Goal: Task Accomplishment & Management: Complete application form

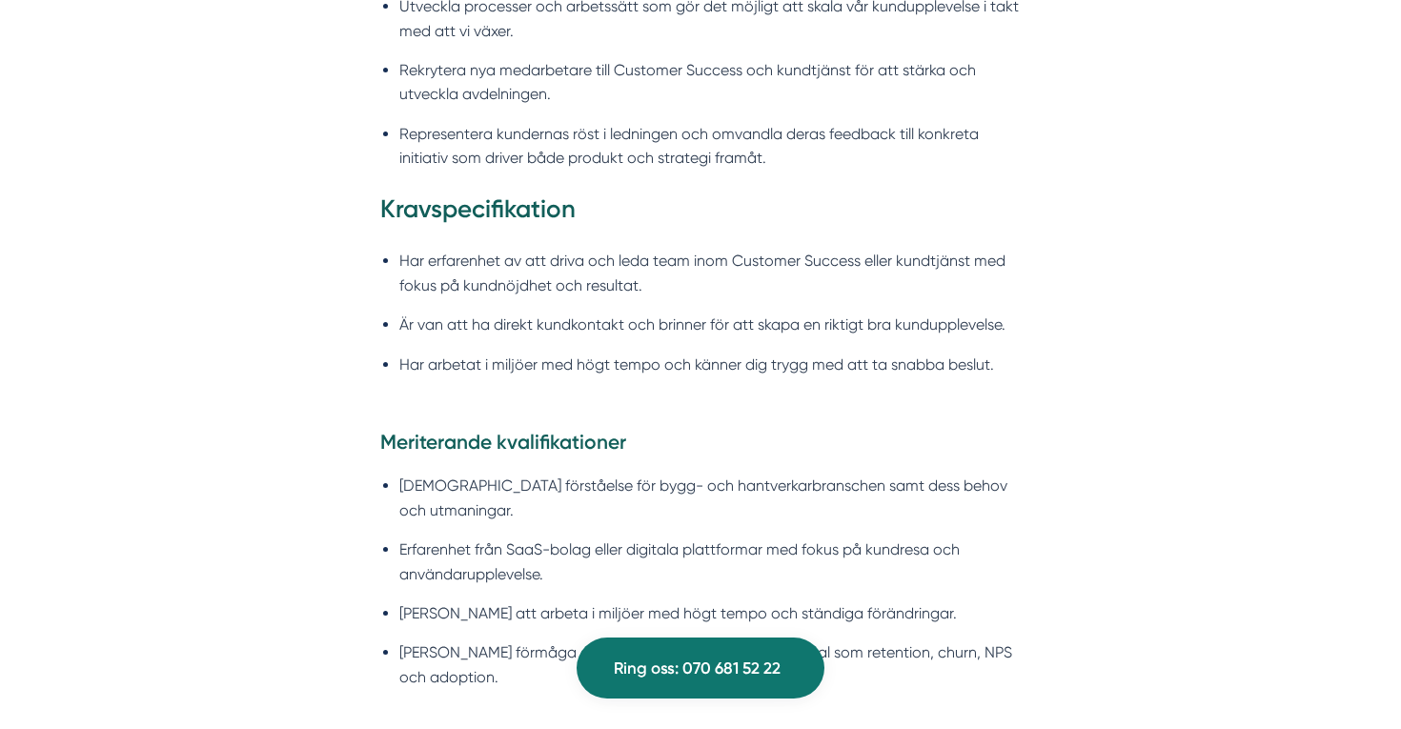
scroll to position [1935, 0]
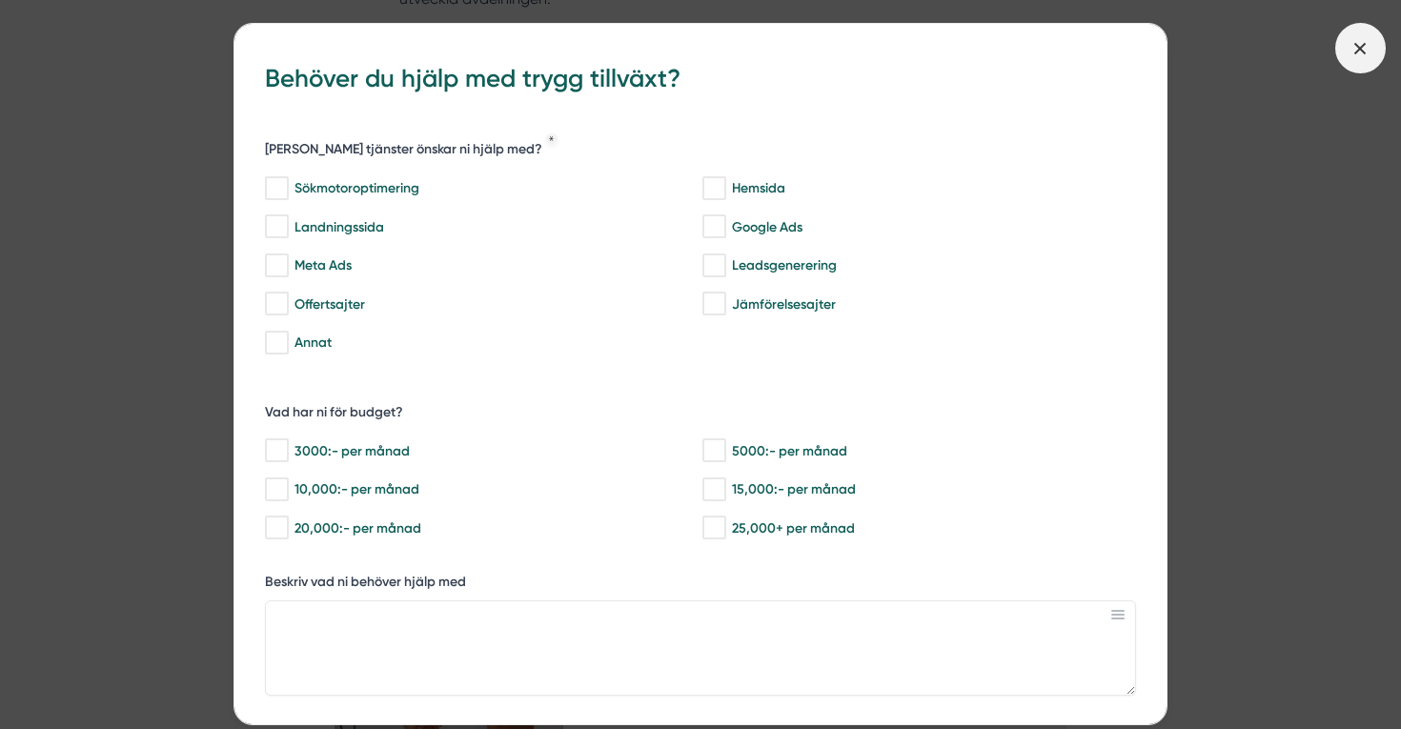
click at [1364, 36] on span at bounding box center [1360, 48] width 51 height 51
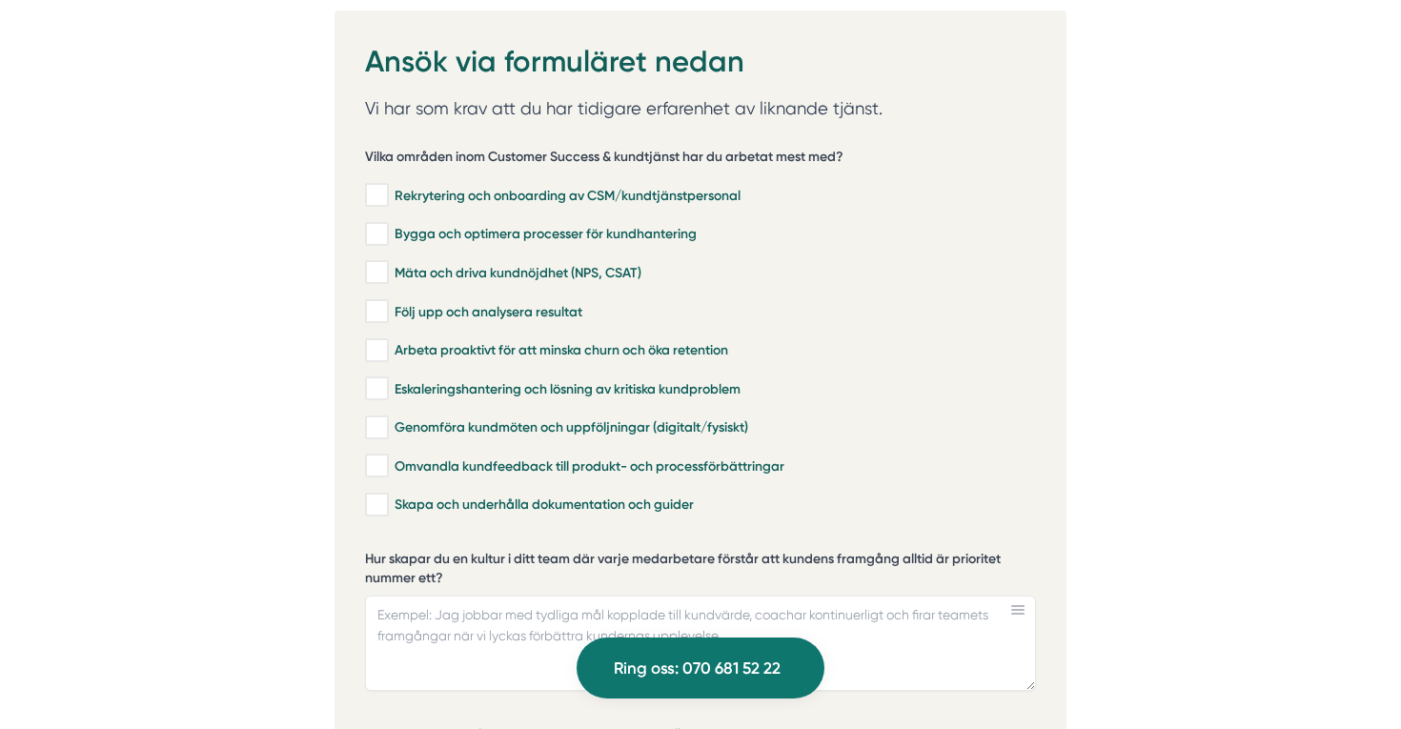
scroll to position [3980, 0]
click at [384, 186] on input "Rekrytering och onboarding av CSM/kundtjänstpersonal" at bounding box center [376, 195] width 22 height 19
checkbox input "true"
click at [383, 225] on input "Bygga och optimera processer för kundhantering" at bounding box center [376, 234] width 22 height 19
checkbox input "true"
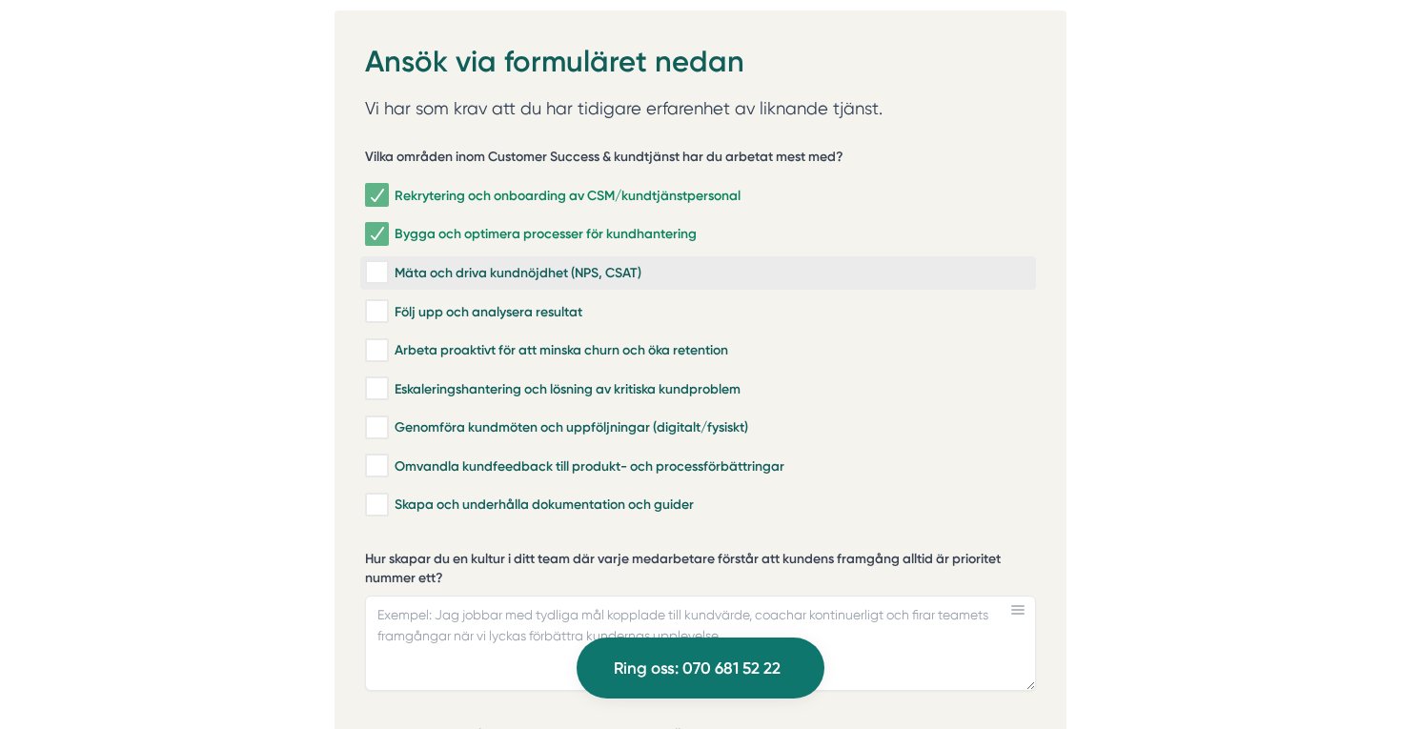
click at [383, 263] on input "Mäta och driva kundnöjdhet (NPS, CSAT)" at bounding box center [376, 272] width 22 height 19
checkbox input "true"
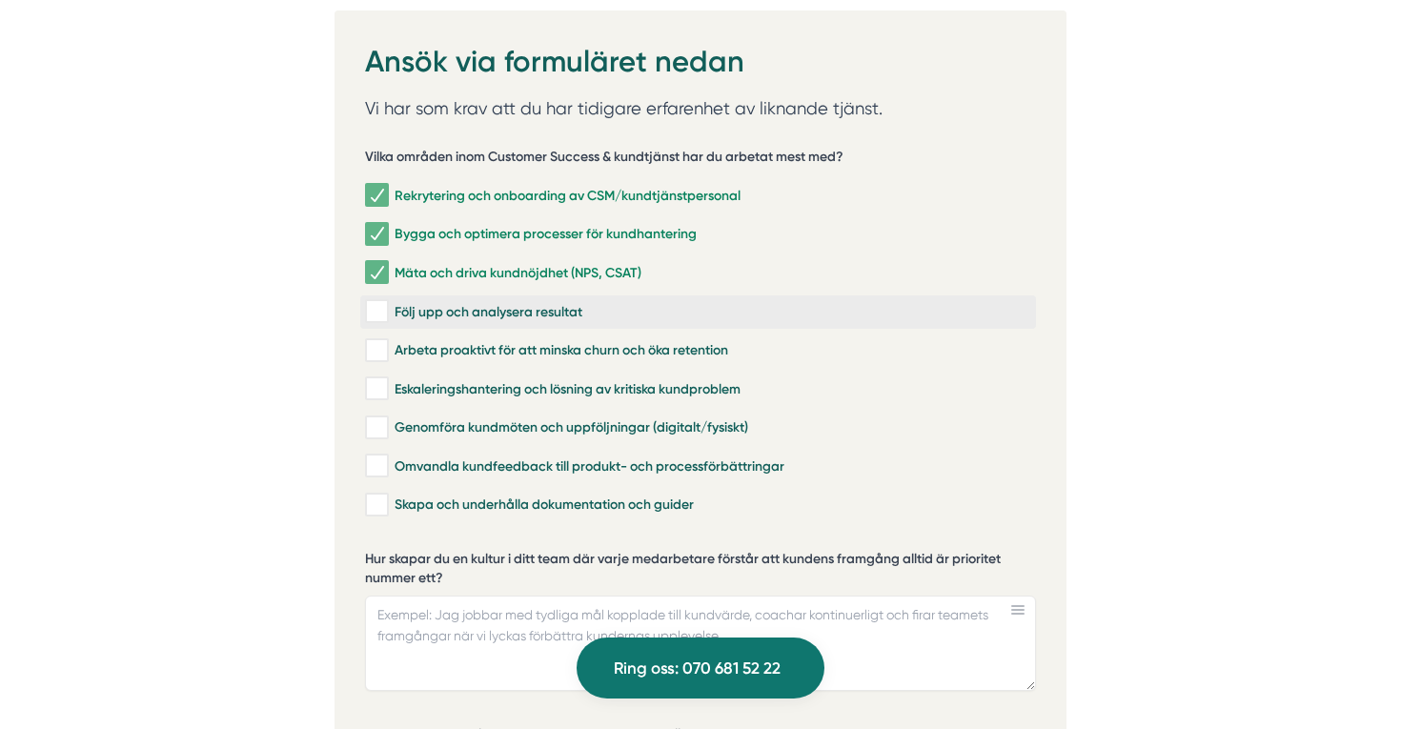
click at [383, 302] on input "Följ upp och analysera resultat" at bounding box center [376, 311] width 22 height 19
checkbox input "true"
click at [383, 341] on input "Arbeta proaktivt för att minska churn och öka retention" at bounding box center [376, 350] width 22 height 19
checkbox input "true"
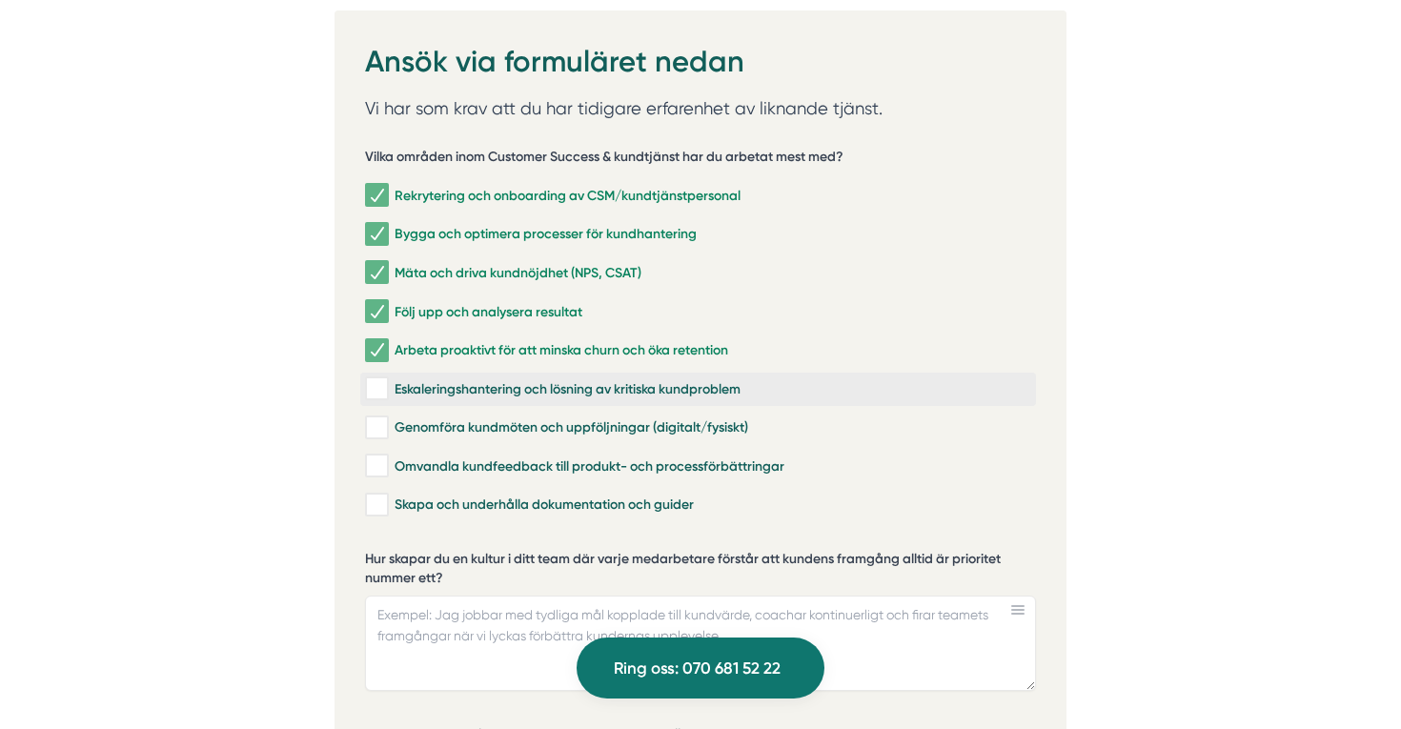
click at [381, 379] on input "Eskaleringshantering och lösning av kritiska kundproblem" at bounding box center [376, 388] width 22 height 19
checkbox input "true"
click at [373, 418] on input "Genomföra kundmöten och uppföljningar (digitalt/fysiskt)" at bounding box center [376, 427] width 22 height 19
checkbox input "true"
click at [372, 457] on input "Omvandla kundfeedback till produkt- och processförbättringar" at bounding box center [376, 466] width 22 height 19
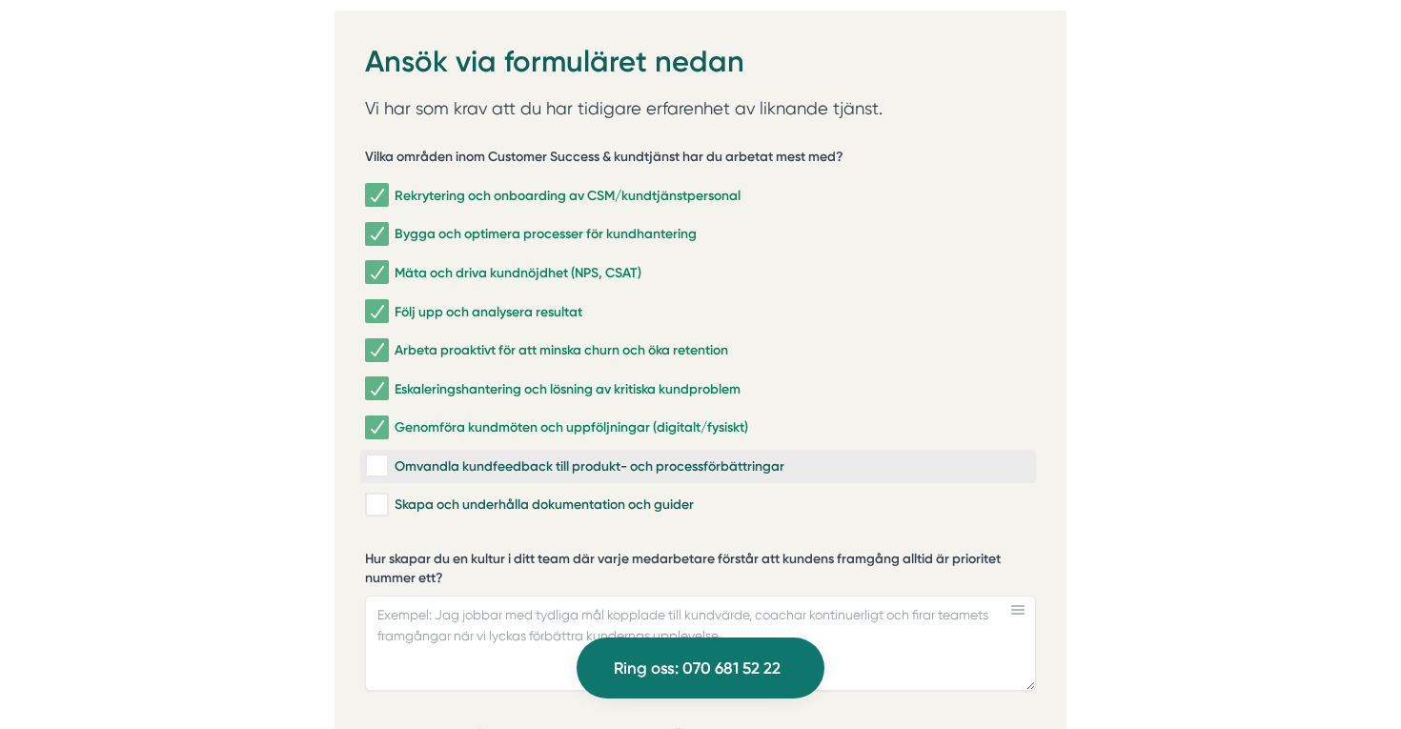
checkbox input "true"
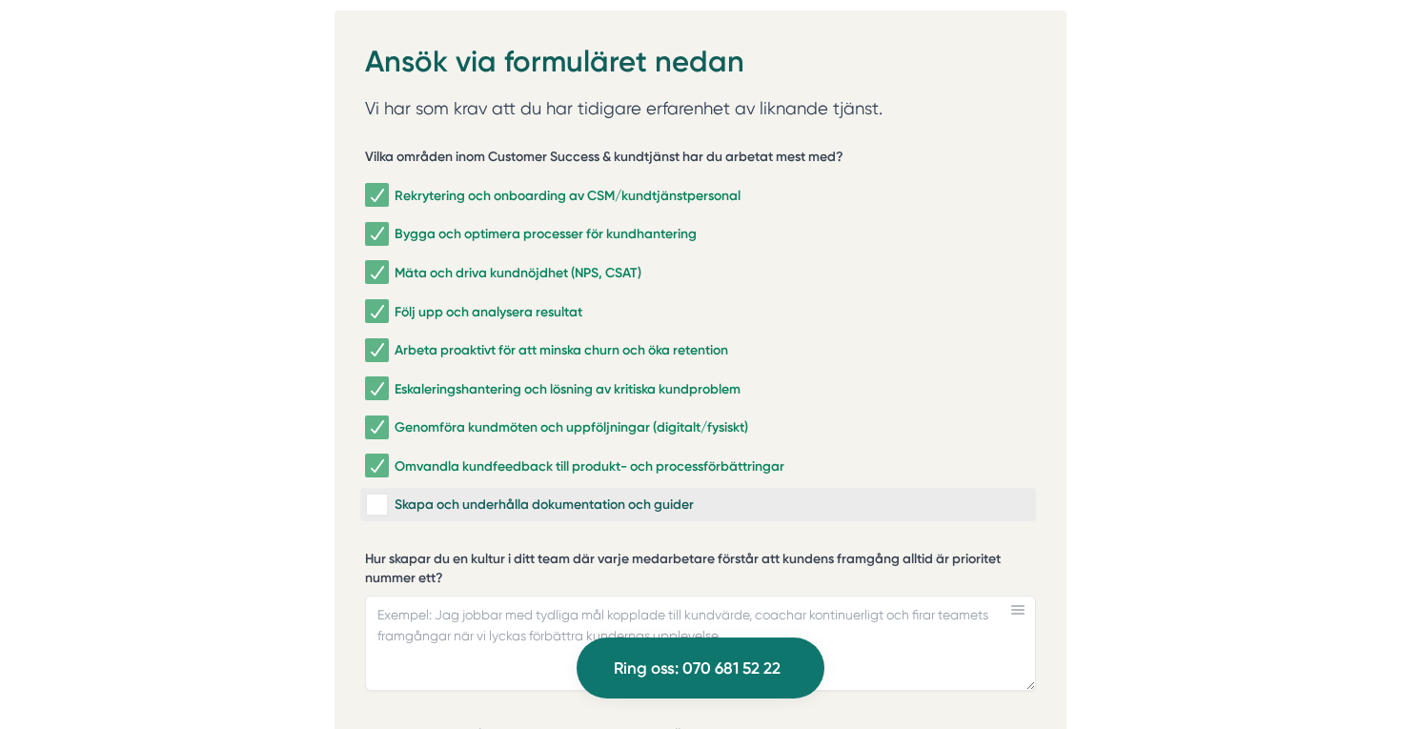
click at [381, 496] on input "Skapa och underhålla dokumentation och guider" at bounding box center [376, 505] width 22 height 19
checkbox input "true"
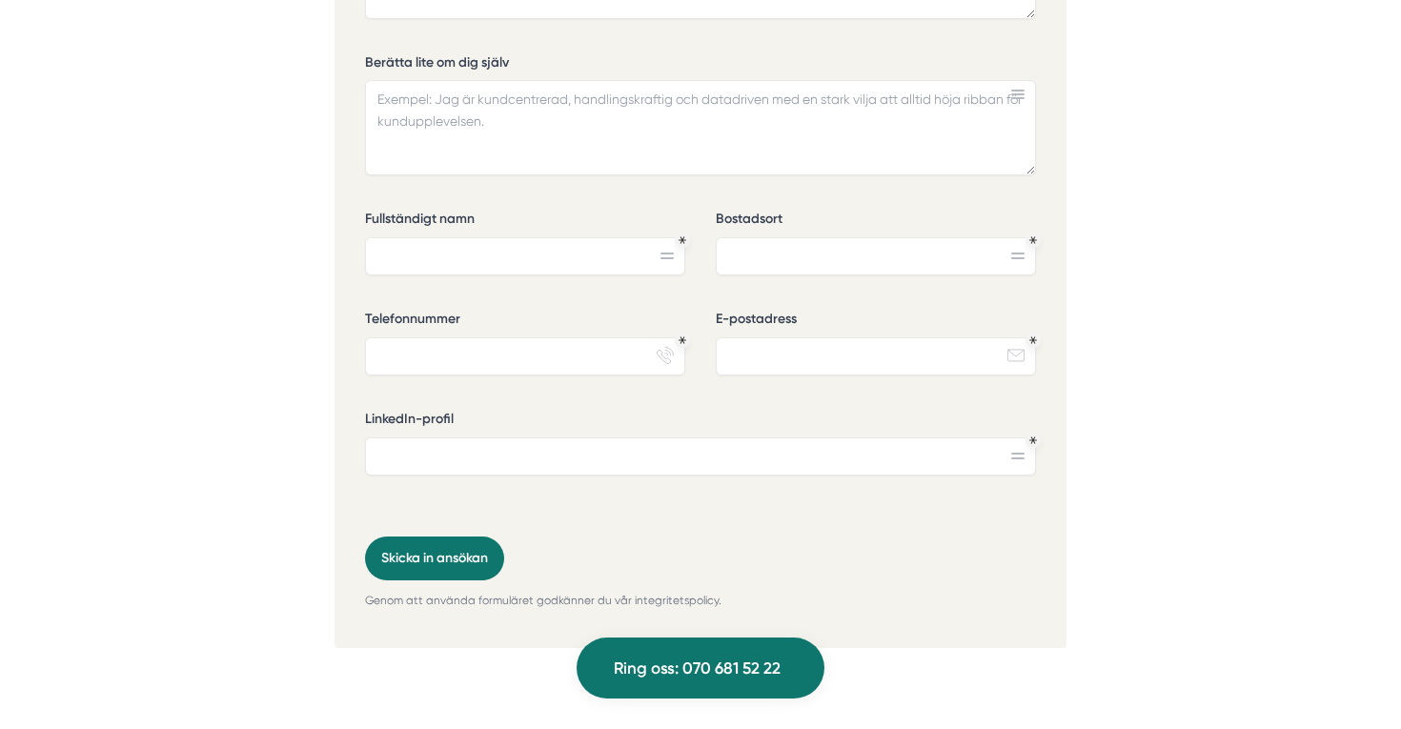
scroll to position [4939, 0]
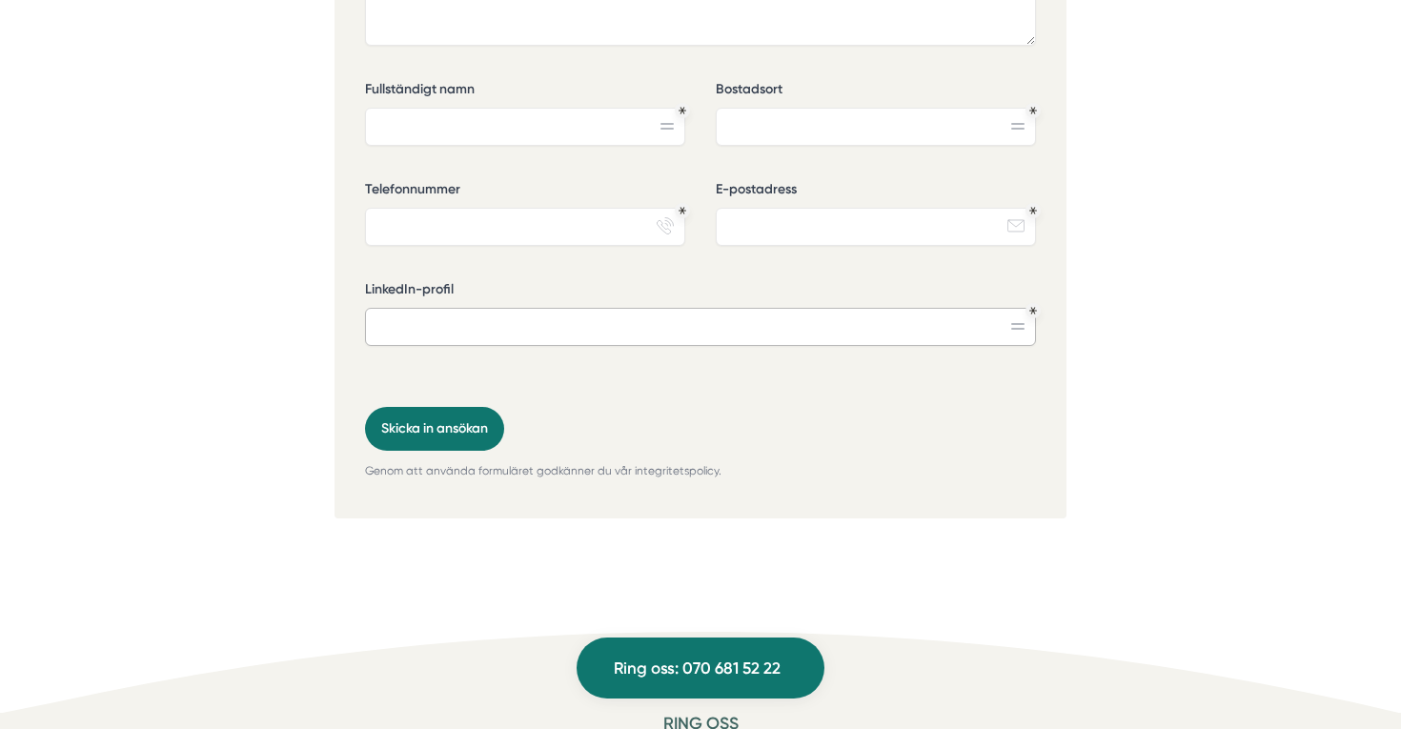
click at [762, 308] on input "LinkedIn-profil" at bounding box center [700, 327] width 671 height 38
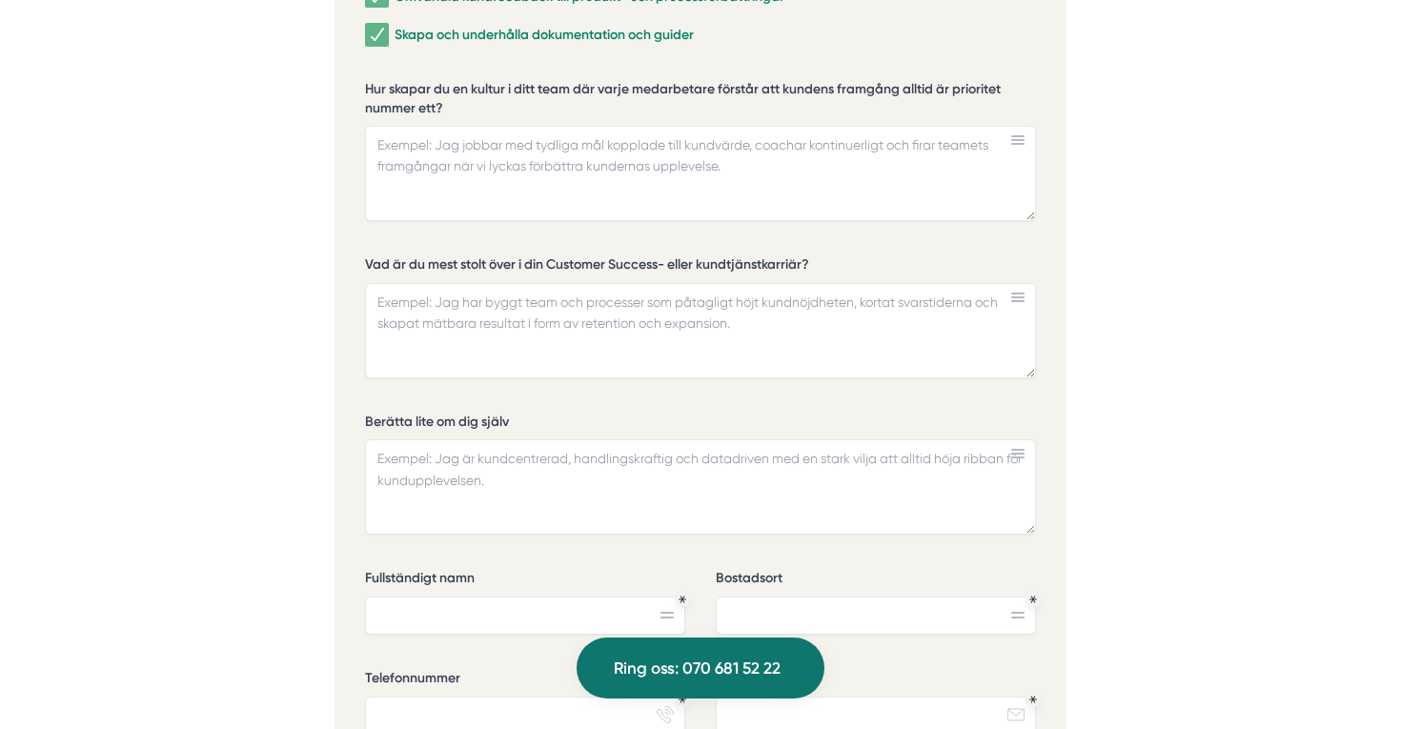
scroll to position [4695, 0]
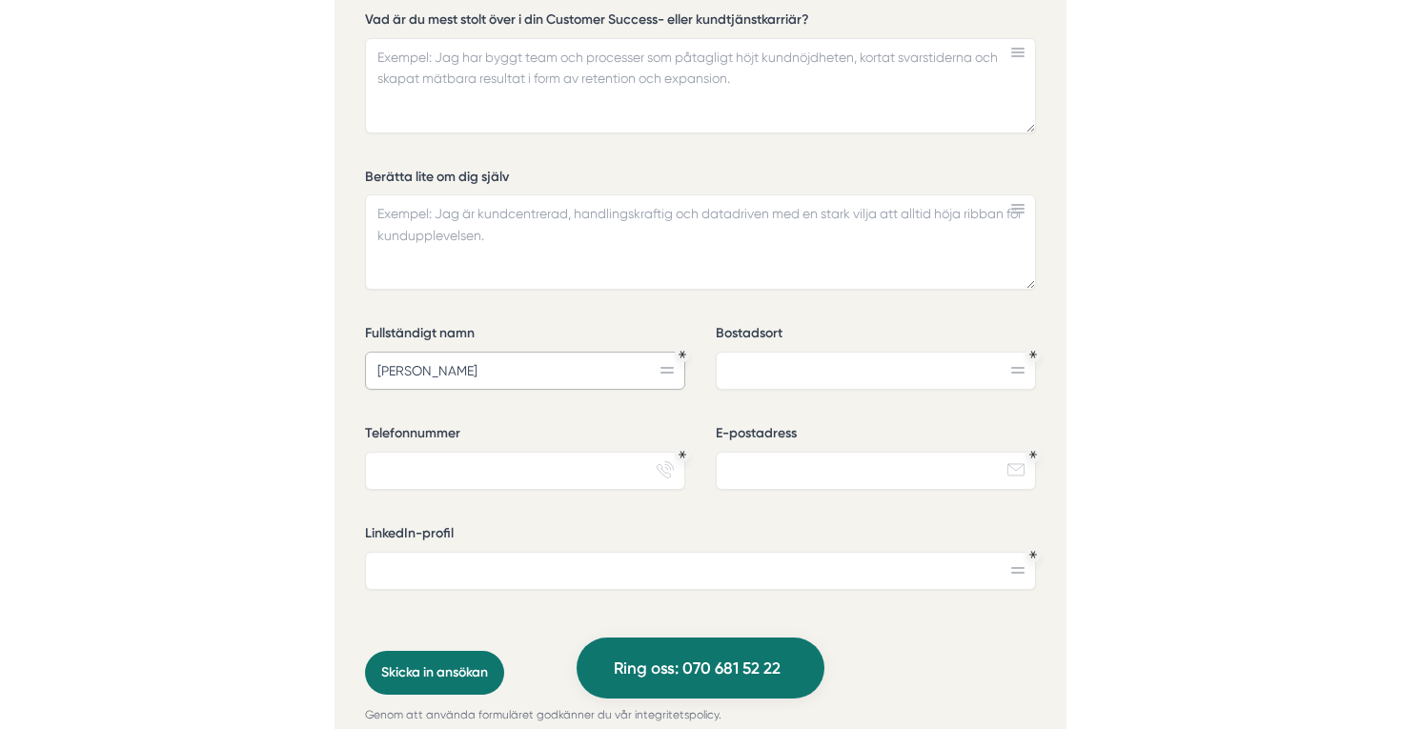
type input "[PERSON_NAME]"
type input "[GEOGRAPHIC_DATA]"
type input "0739253375"
type input "[EMAIL_ADDRESS][DOMAIN_NAME]"
click at [780, 552] on input "LinkedIn-profil" at bounding box center [700, 571] width 671 height 38
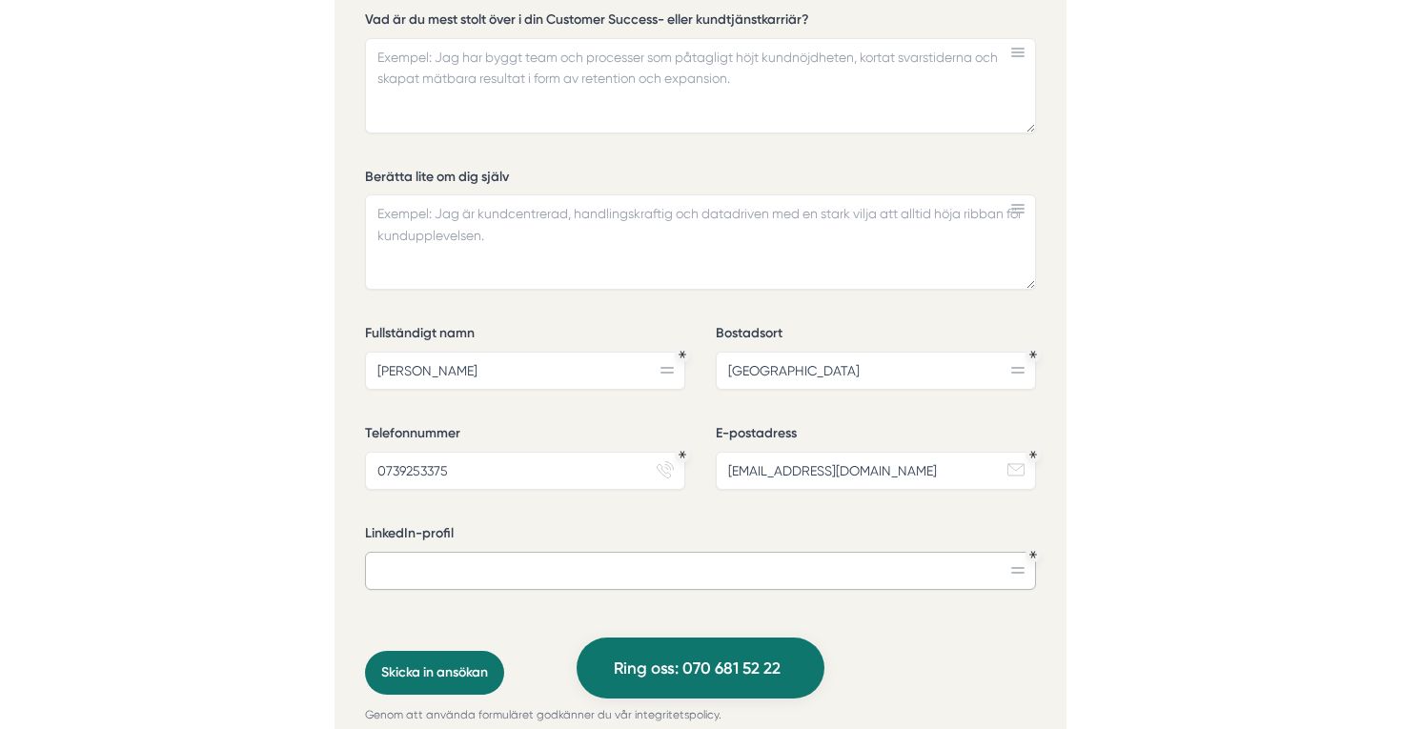
paste input "[DOMAIN_NAME][URL]"
type input "[DOMAIN_NAME][URL]"
click at [721, 560] on div "Vilka områden inom Customer Success & kundtjänst har du arbetat mest med? Rekry…" at bounding box center [700, 34] width 671 height 1233
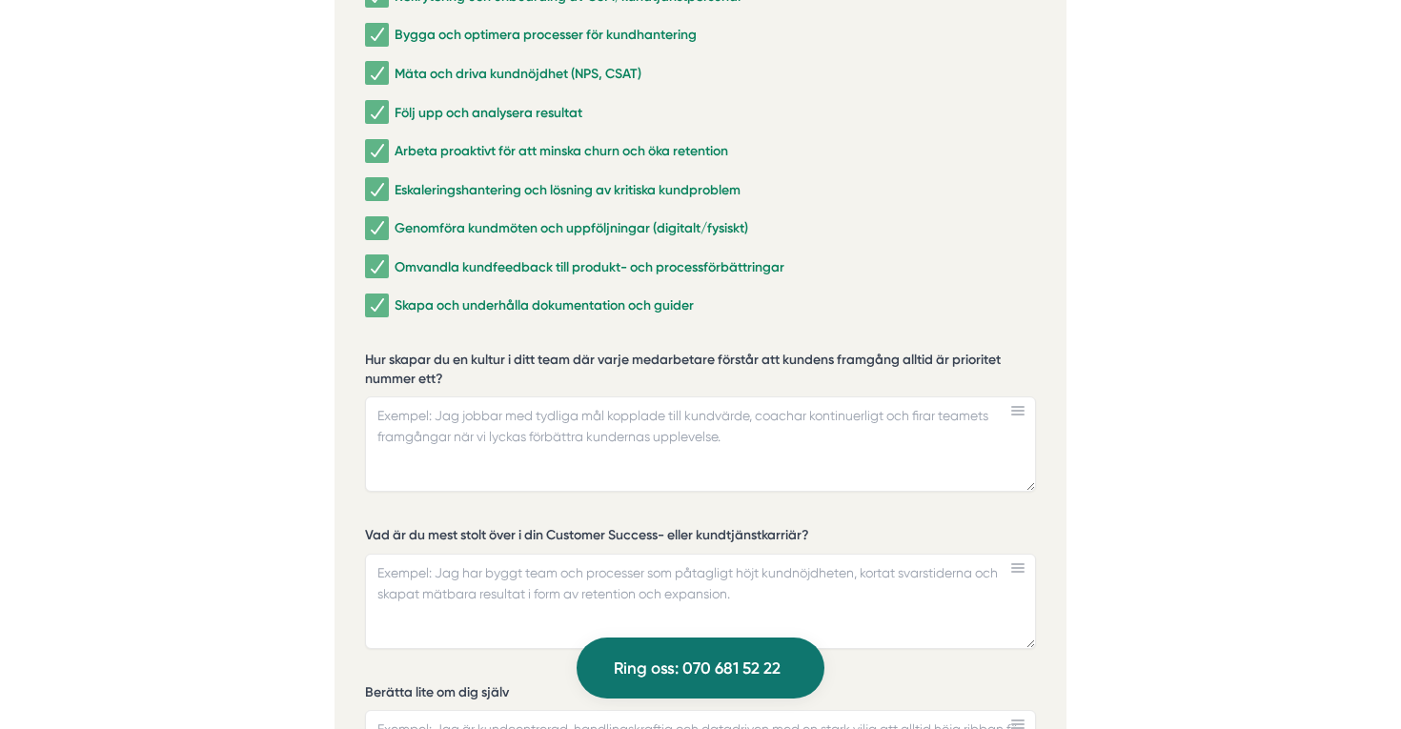
scroll to position [4179, 0]
drag, startPoint x: 449, startPoint y: 324, endPoint x: 364, endPoint y: 306, distance: 86.7
click at [364, 306] on div "Ansök via formuläret nedan Vi har som krav att du har tidigare erfarenhet av li…" at bounding box center [701, 544] width 732 height 1467
drag, startPoint x: 365, startPoint y: 306, endPoint x: 431, endPoint y: 323, distance: 68.0
click at [431, 351] on label "Hur skapar du en kultur i ditt team där varje medarbetare förstår att kundens f…" at bounding box center [700, 372] width 671 height 42
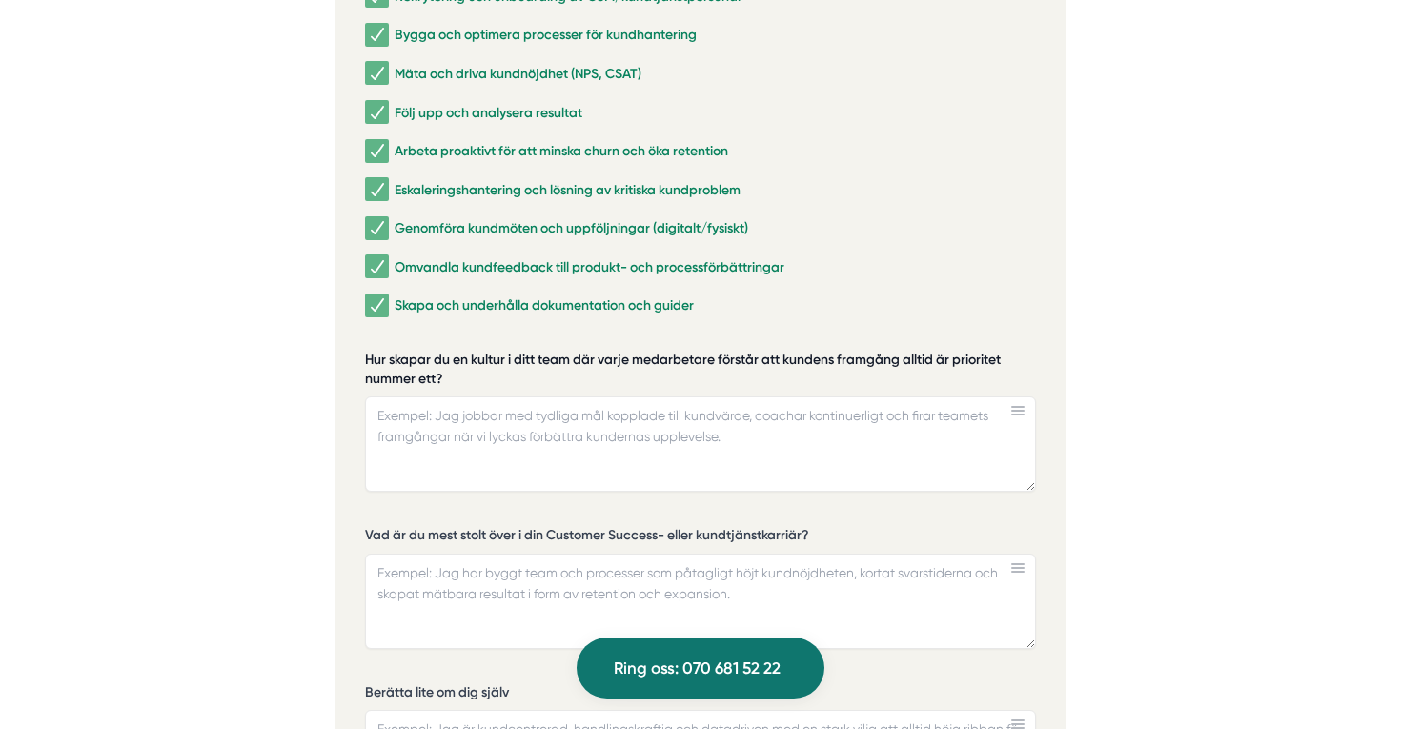
click at [431, 396] on textarea "Hur skapar du en kultur i ditt team där varje medarbetare förstår att kundens f…" at bounding box center [700, 443] width 671 height 95
click at [431, 351] on label "Hur skapar du en kultur i ditt team där varje medarbetare förstår att kundens f…" at bounding box center [700, 372] width 671 height 42
click at [431, 396] on textarea "Hur skapar du en kultur i ditt team där varje medarbetare förstår att kundens f…" at bounding box center [700, 443] width 671 height 95
click at [431, 351] on label "Hur skapar du en kultur i ditt team där varje medarbetare förstår att kundens f…" at bounding box center [700, 372] width 671 height 42
click at [431, 396] on textarea "Hur skapar du en kultur i ditt team där varje medarbetare förstår att kundens f…" at bounding box center [700, 443] width 671 height 95
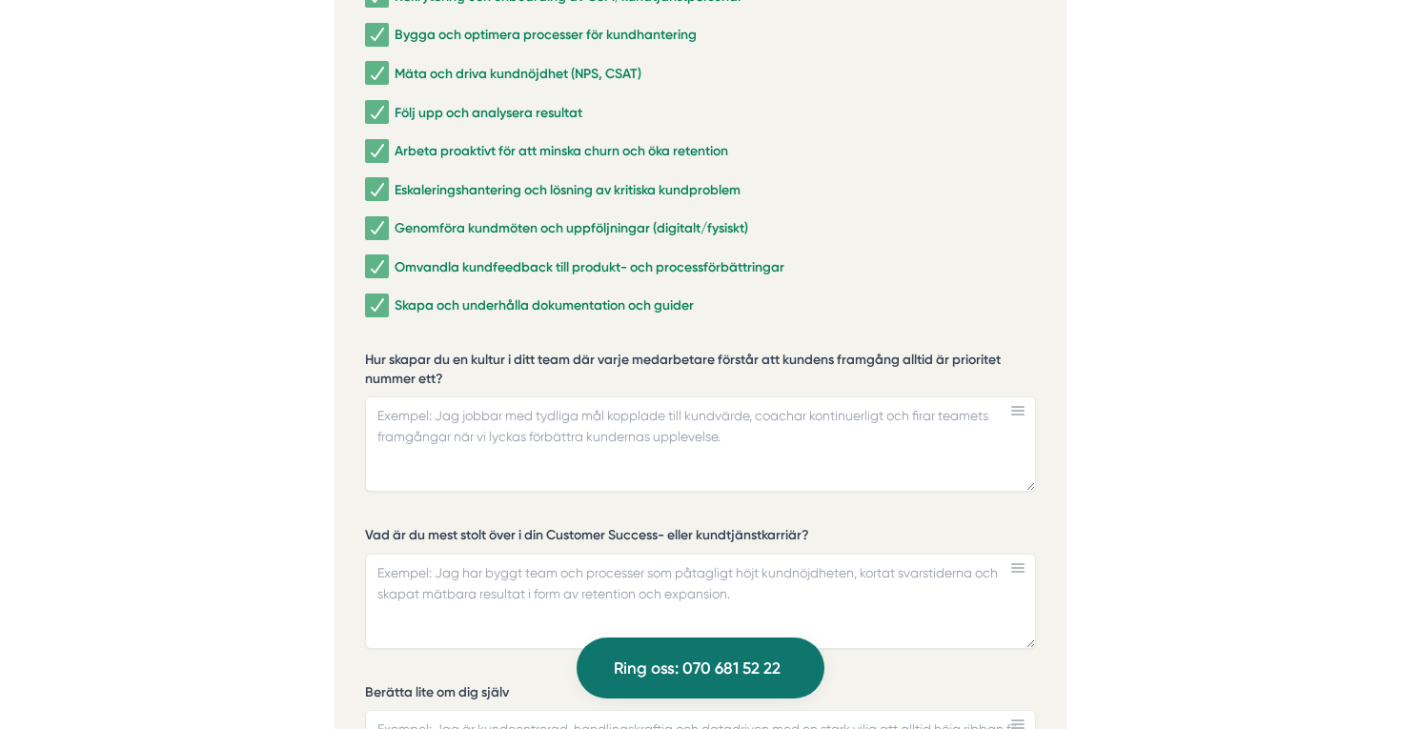
drag, startPoint x: 465, startPoint y: 313, endPoint x: 396, endPoint y: 291, distance: 72.9
click at [396, 291] on div "Vilka områden inom Customer Success & kundtjänst har du arbetat mest med? Rekry…" at bounding box center [700, 549] width 671 height 1233
drag, startPoint x: 359, startPoint y: 296, endPoint x: 486, endPoint y: 307, distance: 127.2
click at [489, 308] on div "Ansök via formuläret nedan Vi har som krav att du har tidigare erfarenhet av li…" at bounding box center [701, 544] width 732 height 1467
click at [434, 396] on textarea "Hur skapar du en kultur i ditt team där varje medarbetare förstår att kundens f…" at bounding box center [700, 443] width 671 height 95
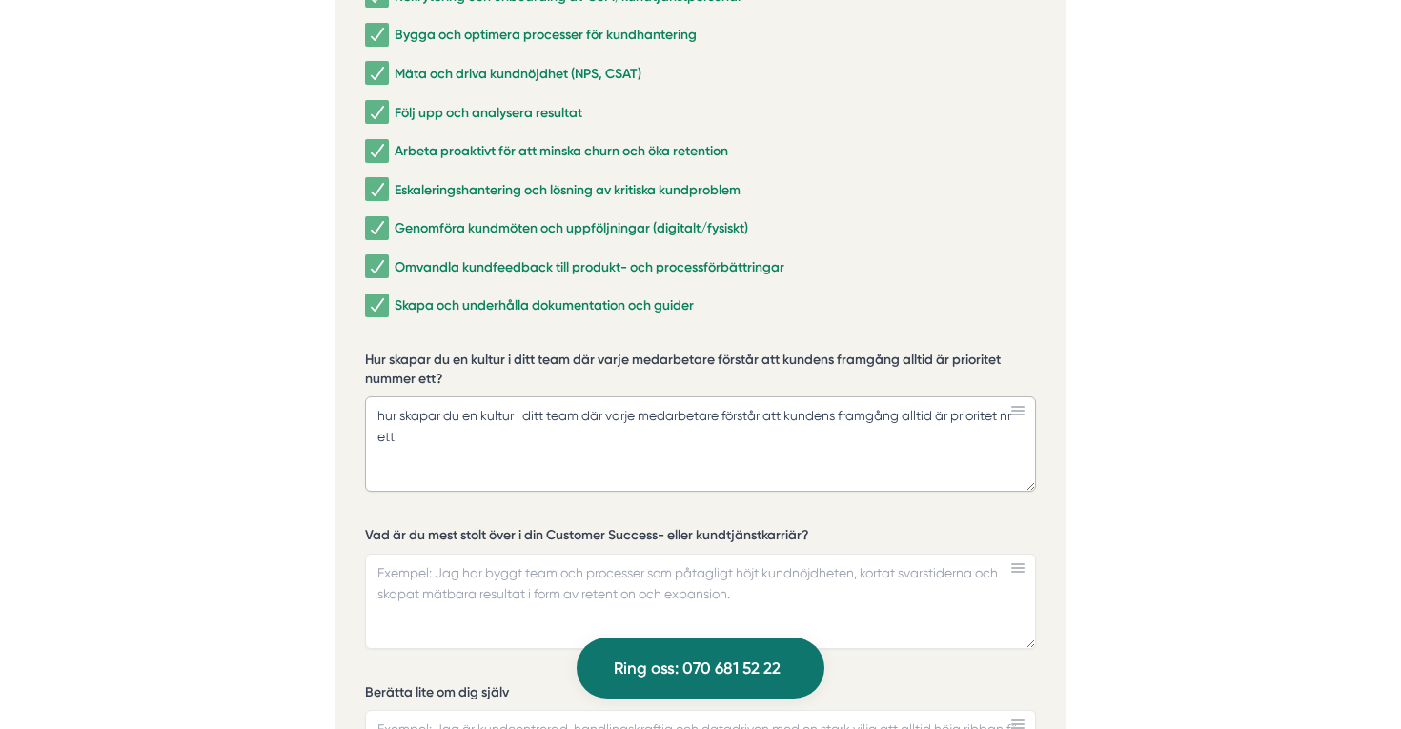
type textarea "hur skapar du en kultur i ditt team där varje medarbetare förstår att kundens f…"
drag, startPoint x: 435, startPoint y: 405, endPoint x: 359, endPoint y: 344, distance: 96.9
click at [359, 344] on div "Ansök via formuläret nedan Vi har som krav att du har tidigare erfarenhet av li…" at bounding box center [701, 544] width 732 height 1467
click at [458, 554] on textarea "Vad är du mest stolt över i din Customer Success- eller kundtjänstkarriär?" at bounding box center [700, 601] width 671 height 95
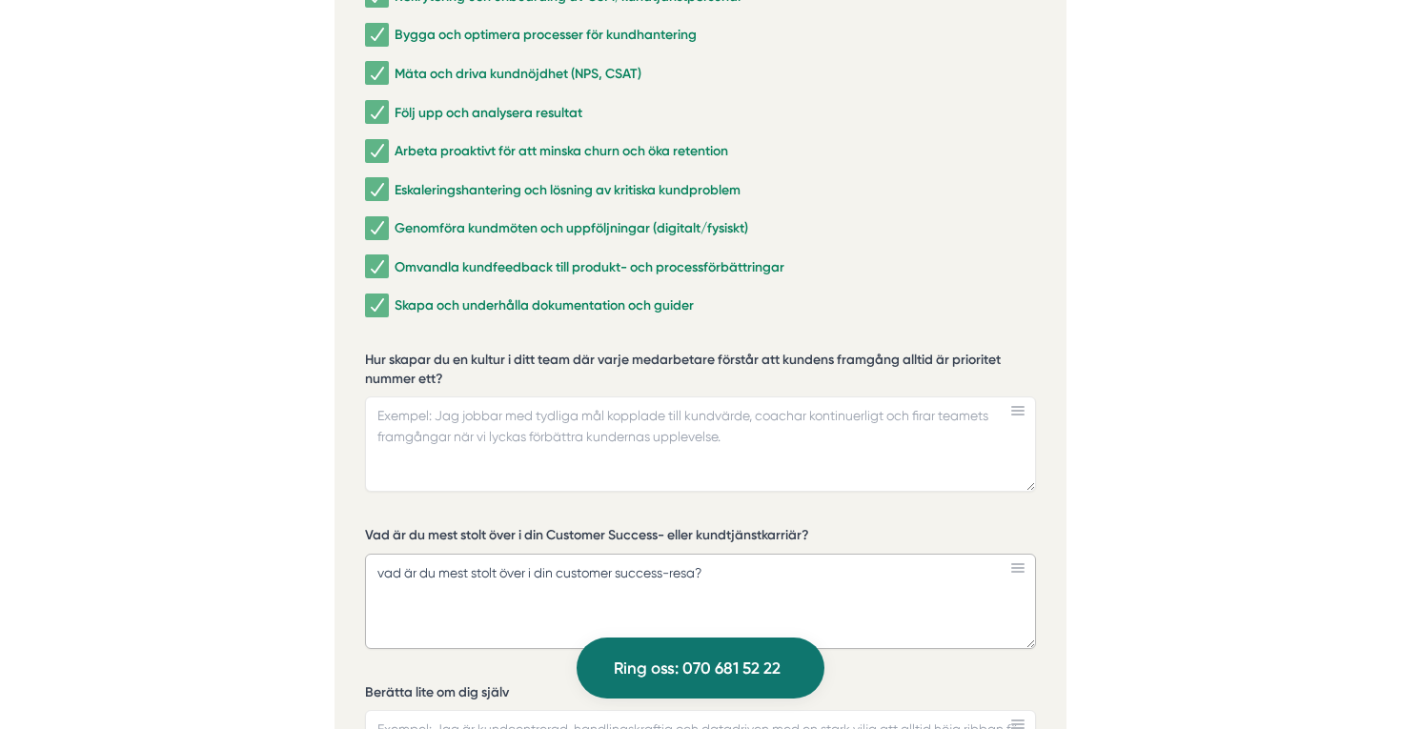
click at [458, 554] on textarea "vad är du mest stolt över i din customer success-resa?" at bounding box center [700, 601] width 671 height 95
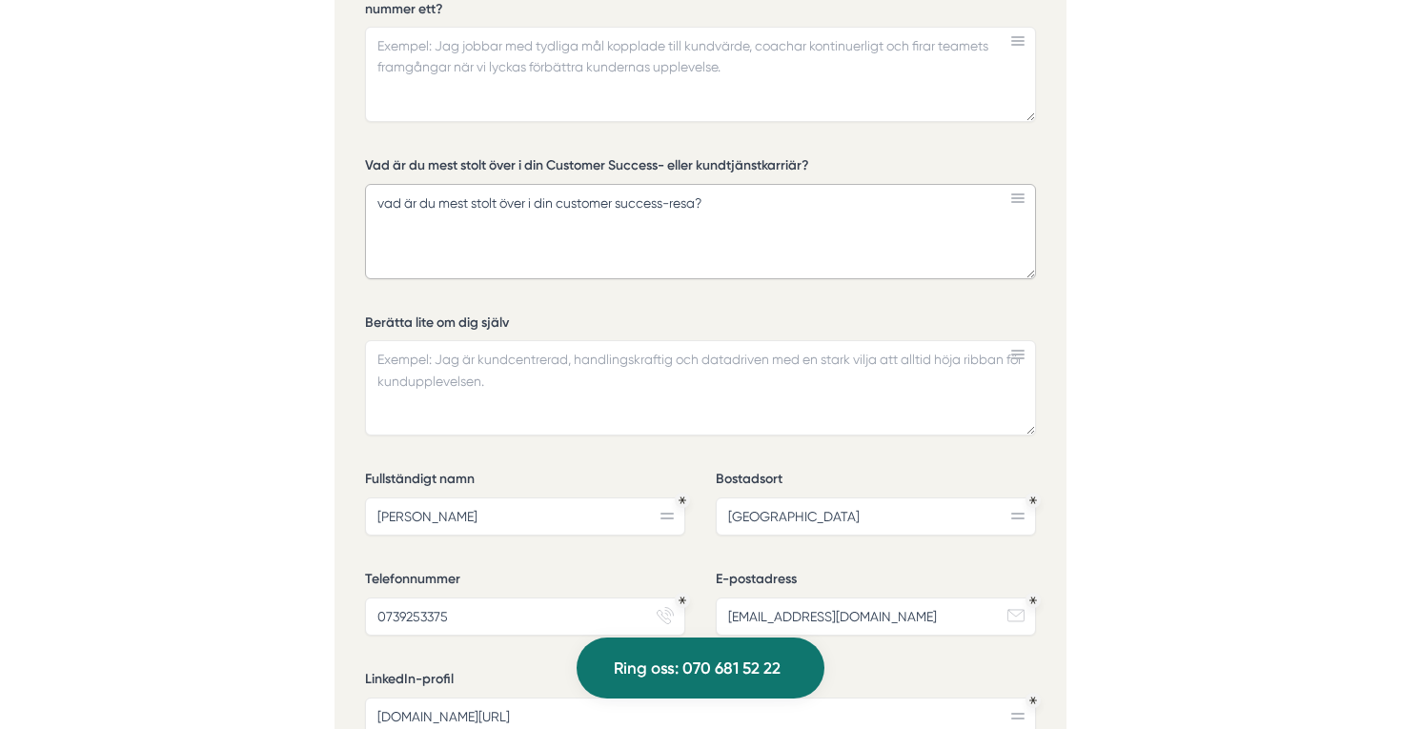
scroll to position [4553, 0]
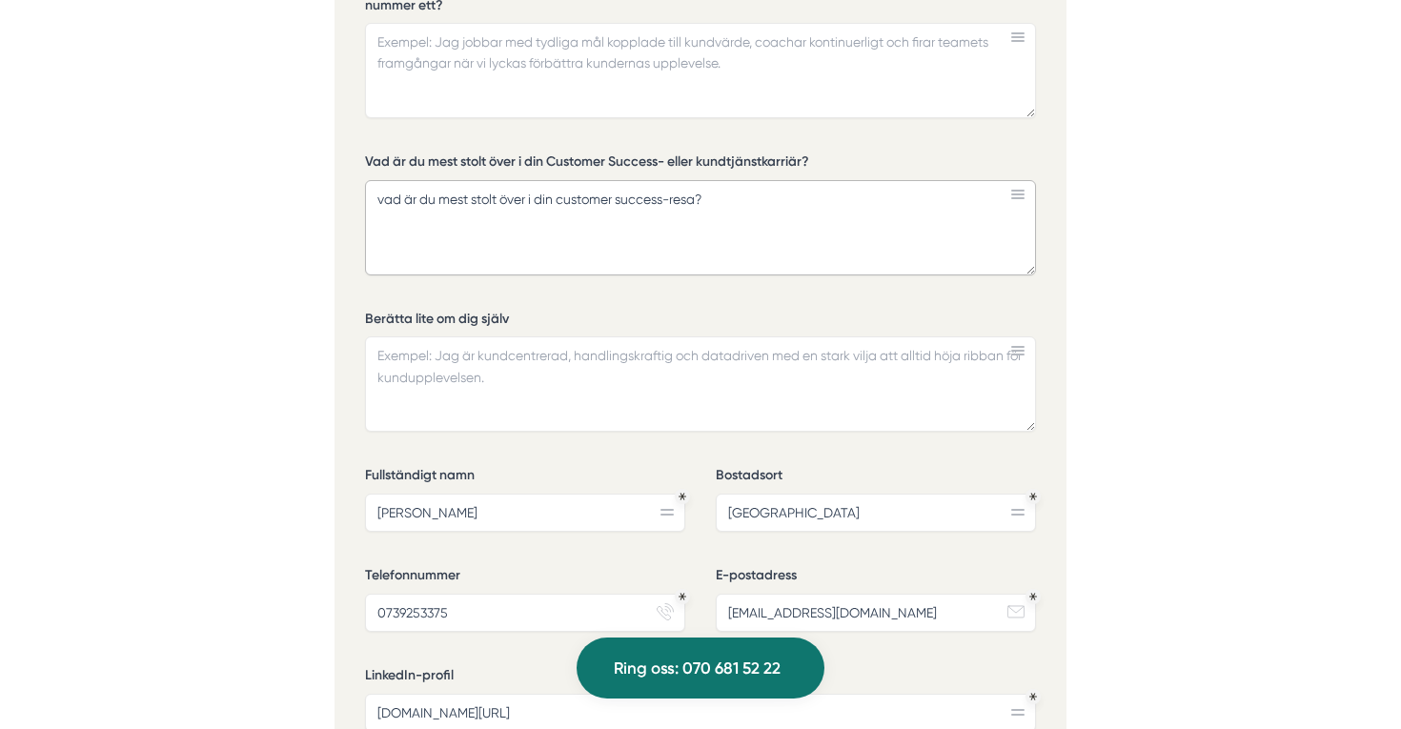
type textarea "vad är du mest stolt över i din customer success-resa?"
click at [793, 23] on textarea "Hur skapar du en kultur i ditt team där varje medarbetare förstår att kundens f…" at bounding box center [700, 70] width 671 height 95
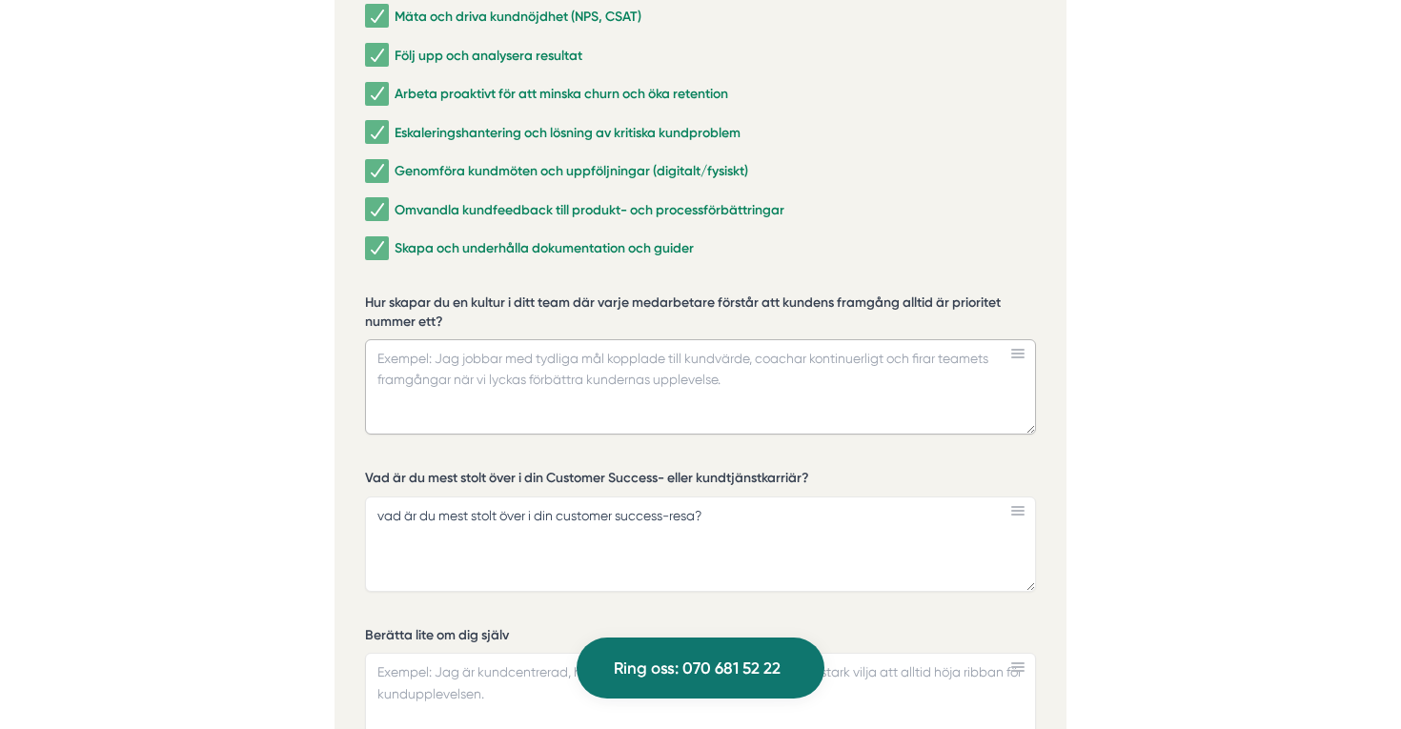
scroll to position [4215, 0]
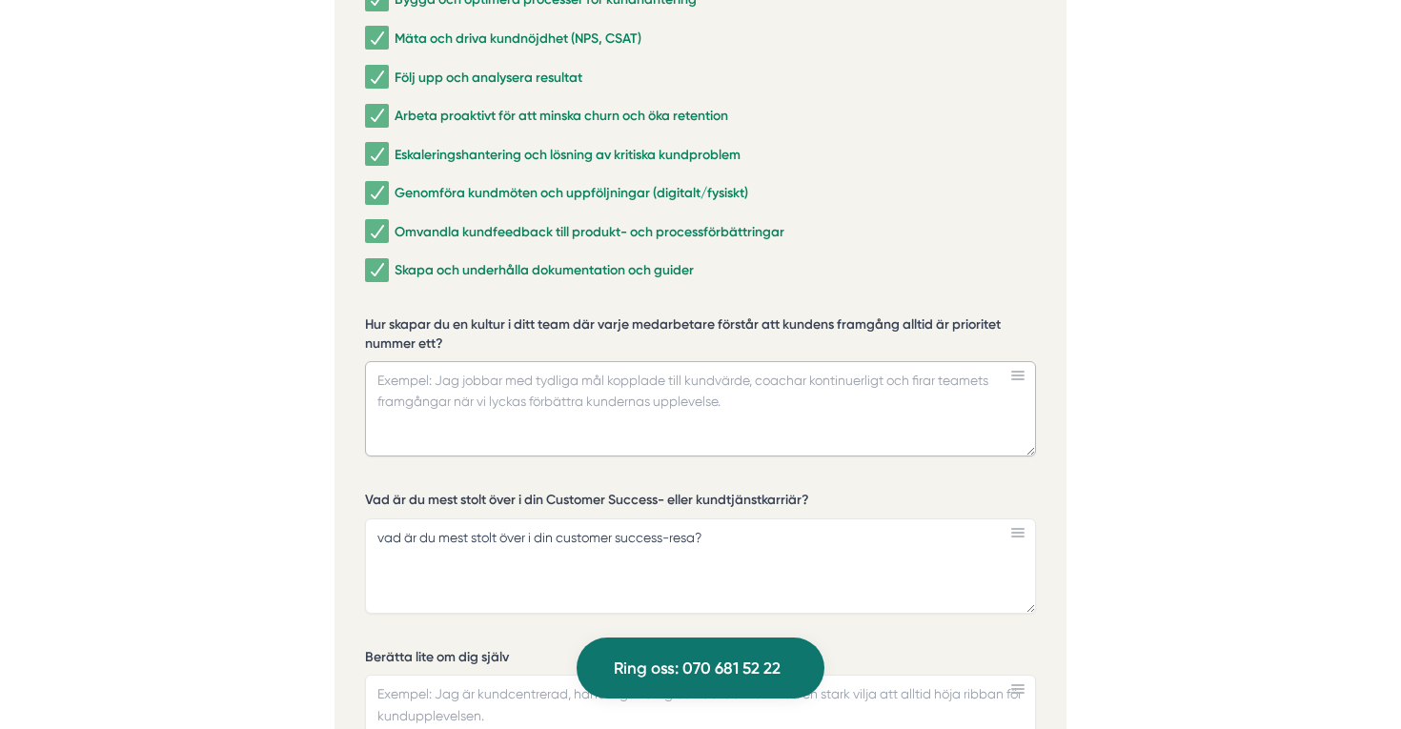
click at [500, 361] on textarea "Hur skapar du en kultur i ditt team där varje medarbetare förstår att kundens f…" at bounding box center [700, 408] width 671 height 95
paste textarea "För mig handlar kultur om tydlighet, delaktighet och att leva som man lär. I mi…"
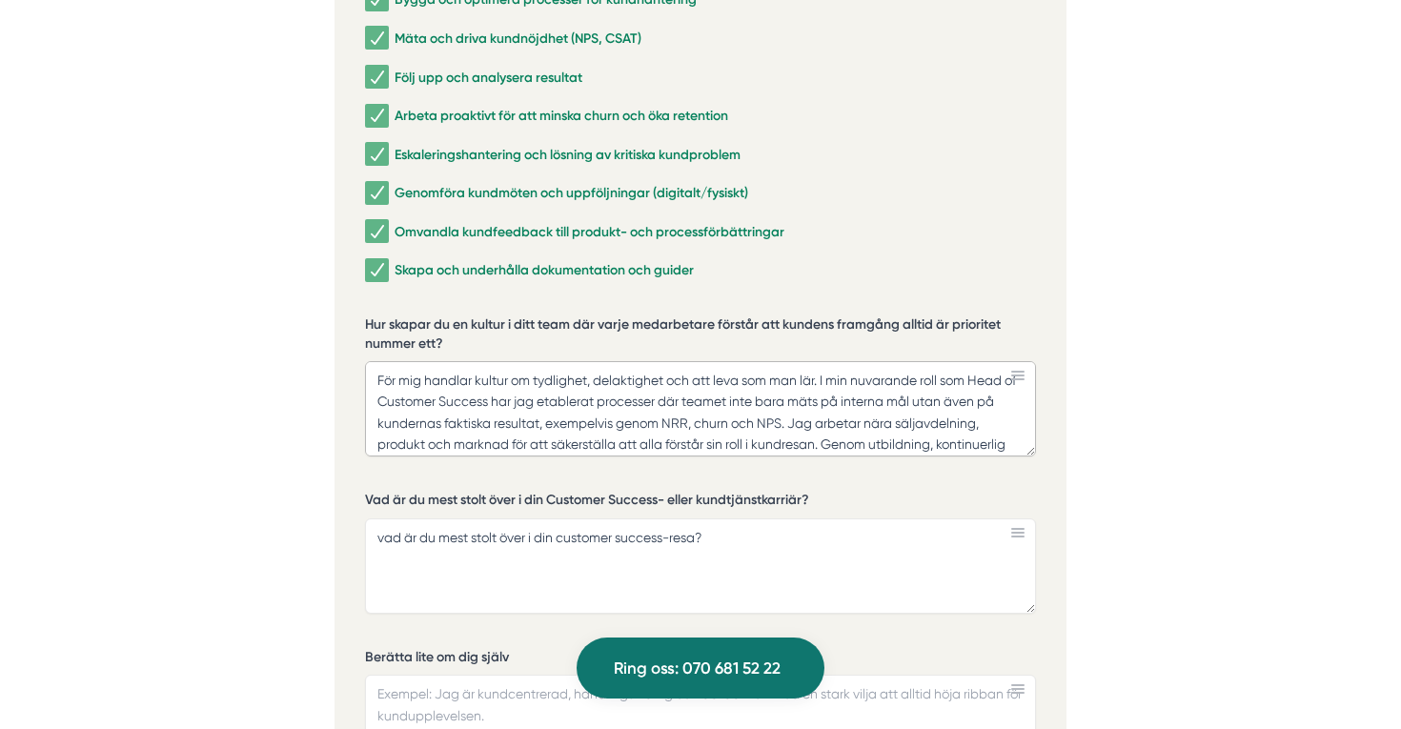
scroll to position [0, 0]
click at [823, 361] on textarea "För mig handlar kultur om tydlighet, delaktighet och att leva som man lär. I mi…" at bounding box center [700, 408] width 671 height 95
drag, startPoint x: 821, startPoint y: 325, endPoint x: 697, endPoint y: 331, distance: 124.0
click at [697, 361] on textarea "För mig handlar kultur om tydlighet, delaktighet och att leva som man lär. I mi…" at bounding box center [700, 408] width 671 height 95
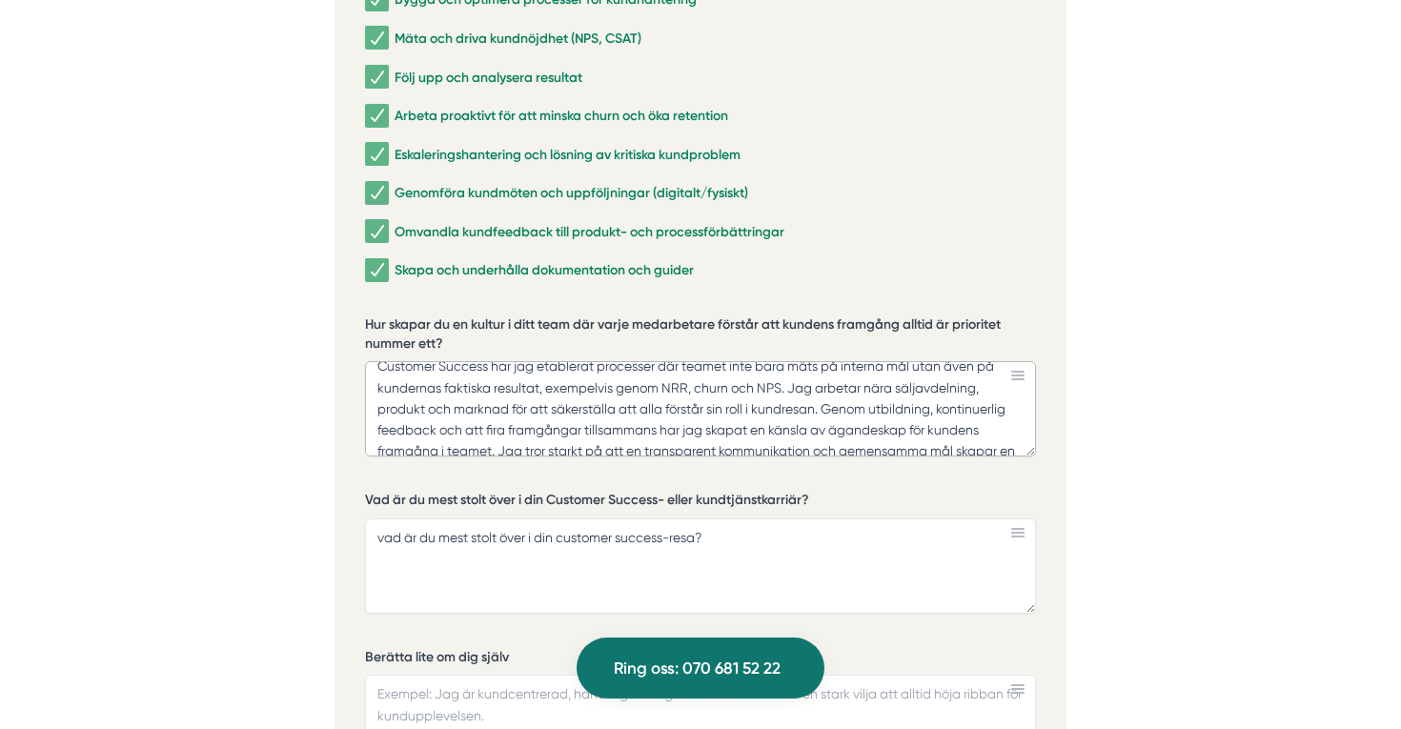
scroll to position [37, 0]
drag, startPoint x: 756, startPoint y: 355, endPoint x: 713, endPoint y: 354, distance: 42.9
click at [713, 361] on textarea "För mig handlar kultur om tydlighet, delaktighet och learning by doing. I min n…" at bounding box center [700, 408] width 671 height 95
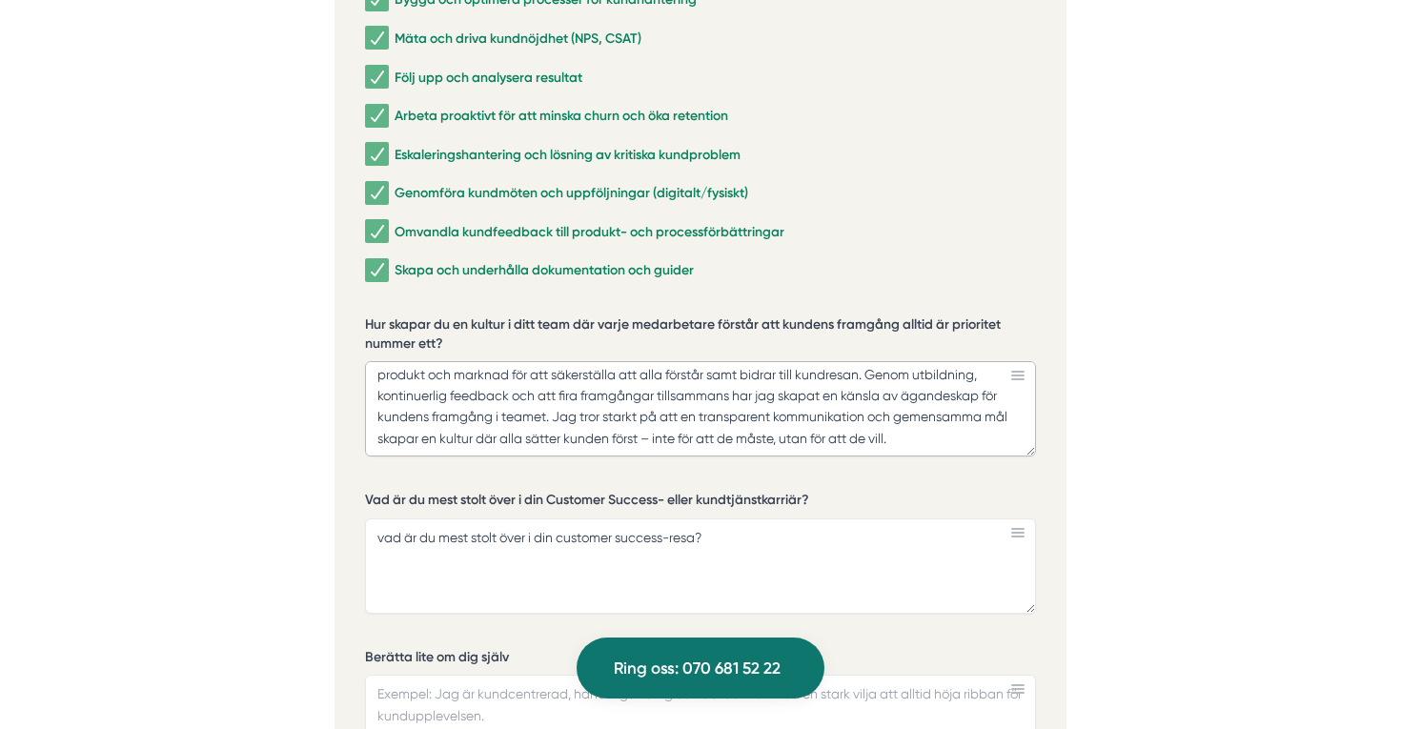
scroll to position [69, 0]
click at [561, 361] on textarea "För mig handlar kultur om tydlighet, delaktighet och learning by doing. I min n…" at bounding box center [700, 408] width 671 height 95
drag, startPoint x: 437, startPoint y: 363, endPoint x: 701, endPoint y: 338, distance: 264.2
click at [701, 361] on textarea "För mig handlar kultur om tydlighet, delaktighet och learning by doing. I min n…" at bounding box center [700, 408] width 671 height 95
click at [559, 361] on textarea "För mig handlar kultur om tydlighet, delaktighet och learning by doing. I min n…" at bounding box center [700, 408] width 671 height 95
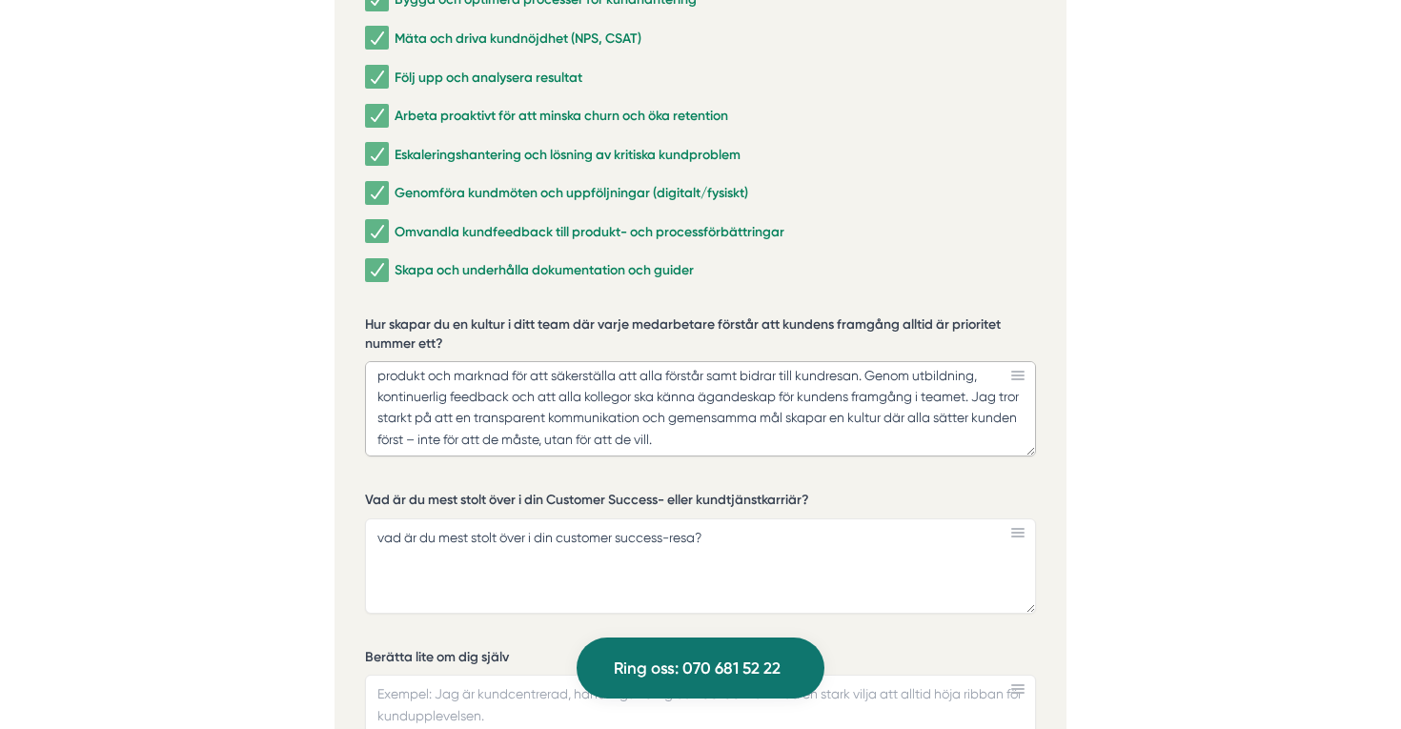
click at [541, 361] on textarea "För mig handlar kultur om tydlighet, delaktighet och learning by doing. I min n…" at bounding box center [700, 408] width 671 height 95
drag, startPoint x: 973, startPoint y: 362, endPoint x: 537, endPoint y: 364, distance: 436.5
click at [537, 364] on textarea "För mig handlar kultur om tydlighet, delaktighet och learning by doing. I min n…" at bounding box center [700, 408] width 671 height 95
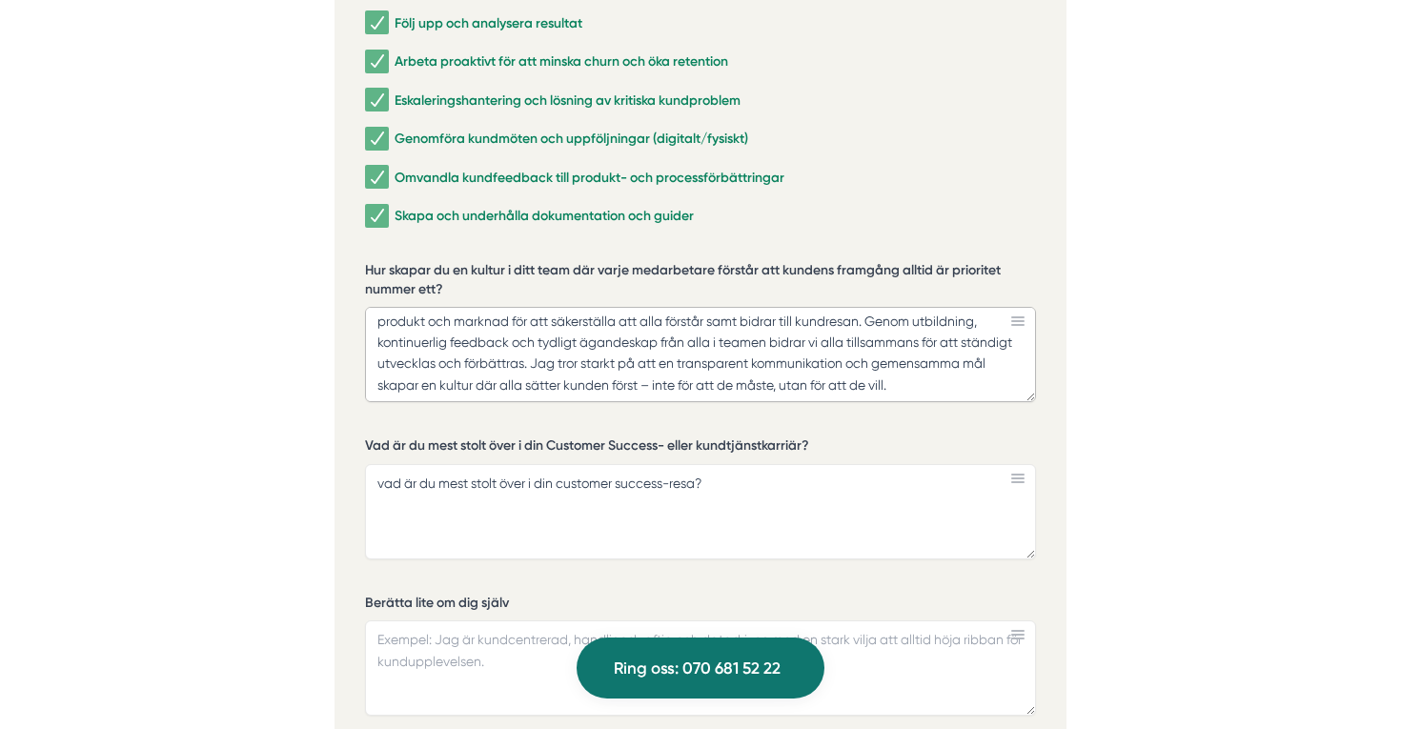
scroll to position [4271, 0]
drag, startPoint x: 903, startPoint y: 325, endPoint x: 649, endPoint y: 323, distance: 253.5
click at [649, 323] on textarea "För mig handlar kultur om tydlighet, delaktighet och learning by doing. I min n…" at bounding box center [700, 352] width 671 height 95
type textarea "För mig handlar kultur om tydlighet, delaktighet och learning by doing. I min n…"
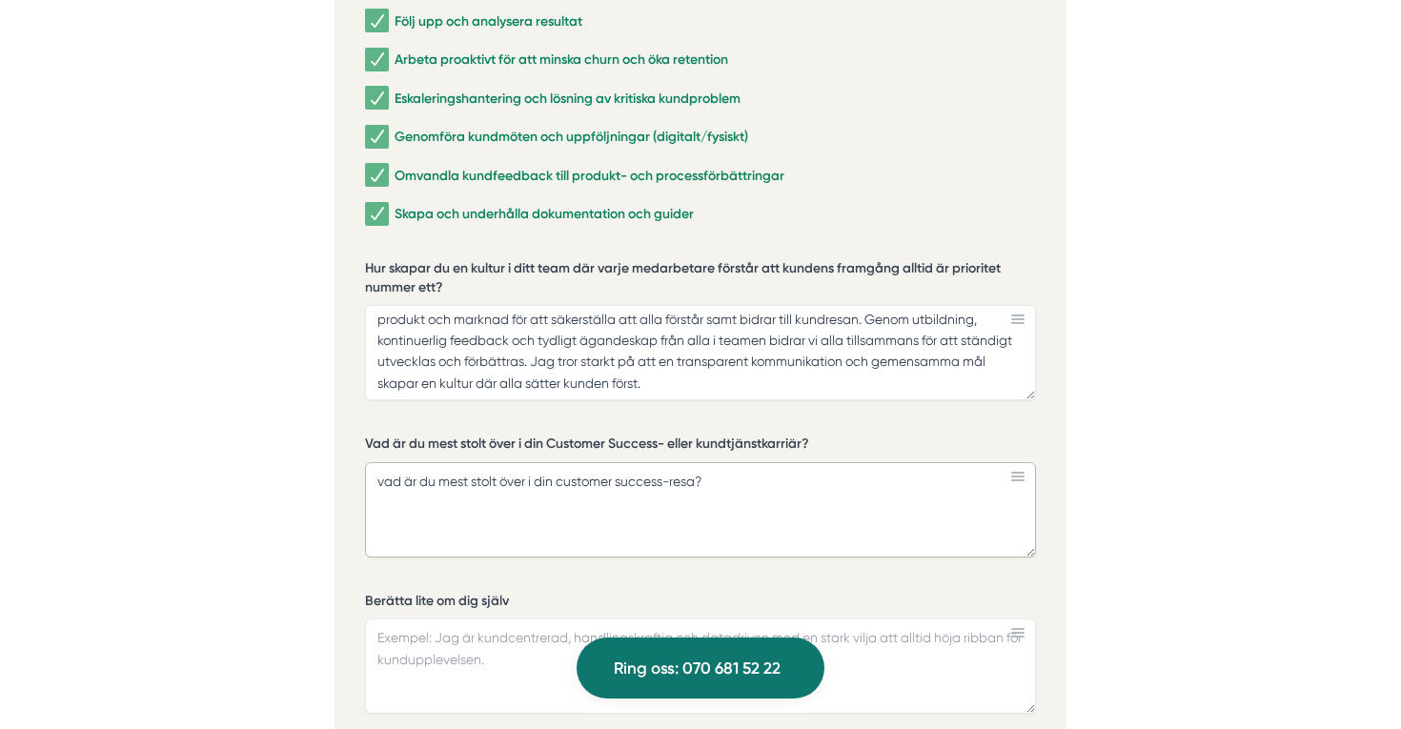
drag, startPoint x: 741, startPoint y: 440, endPoint x: 336, endPoint y: 427, distance: 404.3
click at [336, 427] on div "Ansök via formuläret nedan Vi har som krav att du har tidigare erfarenhet av li…" at bounding box center [701, 453] width 732 height 1467
paste textarea "Det jag är mest stolt över är hur jag på kort tid lyckats bygga upp strukturer …"
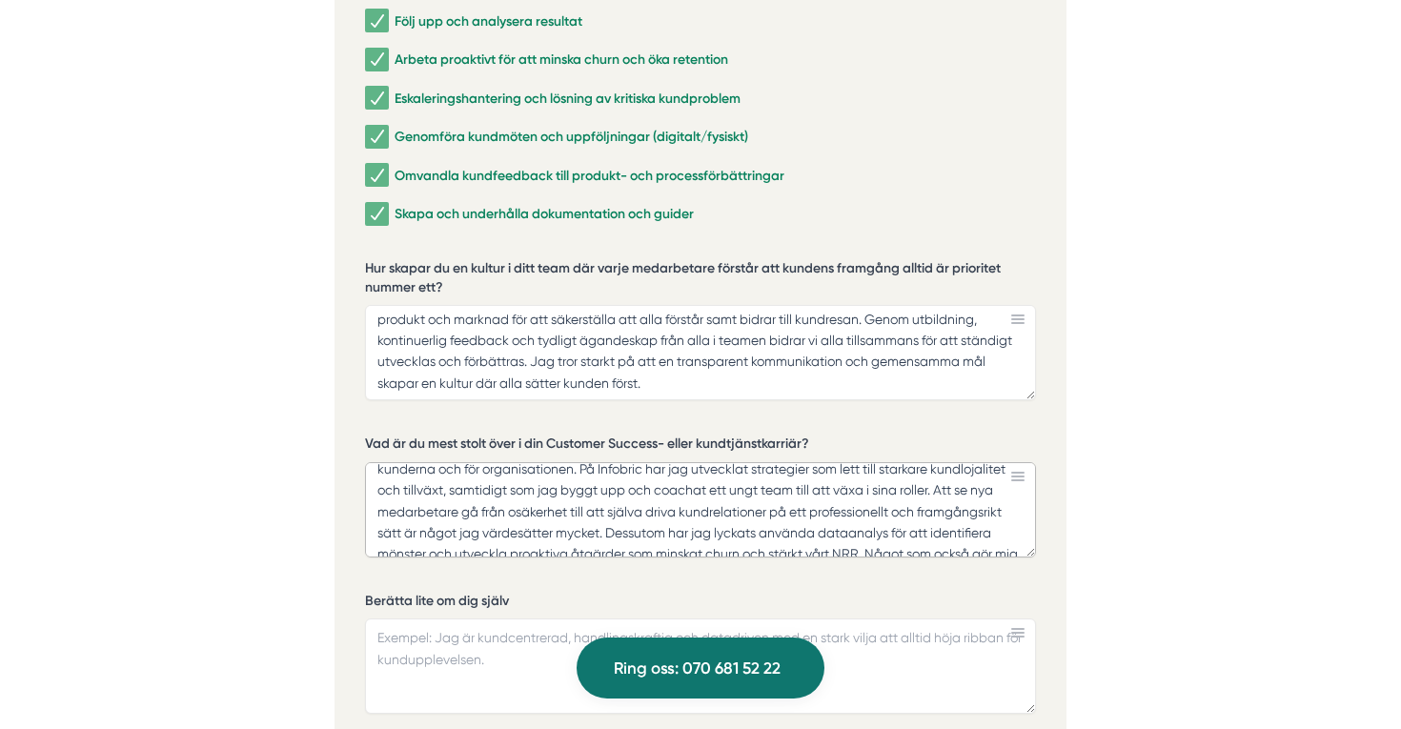
scroll to position [0, 0]
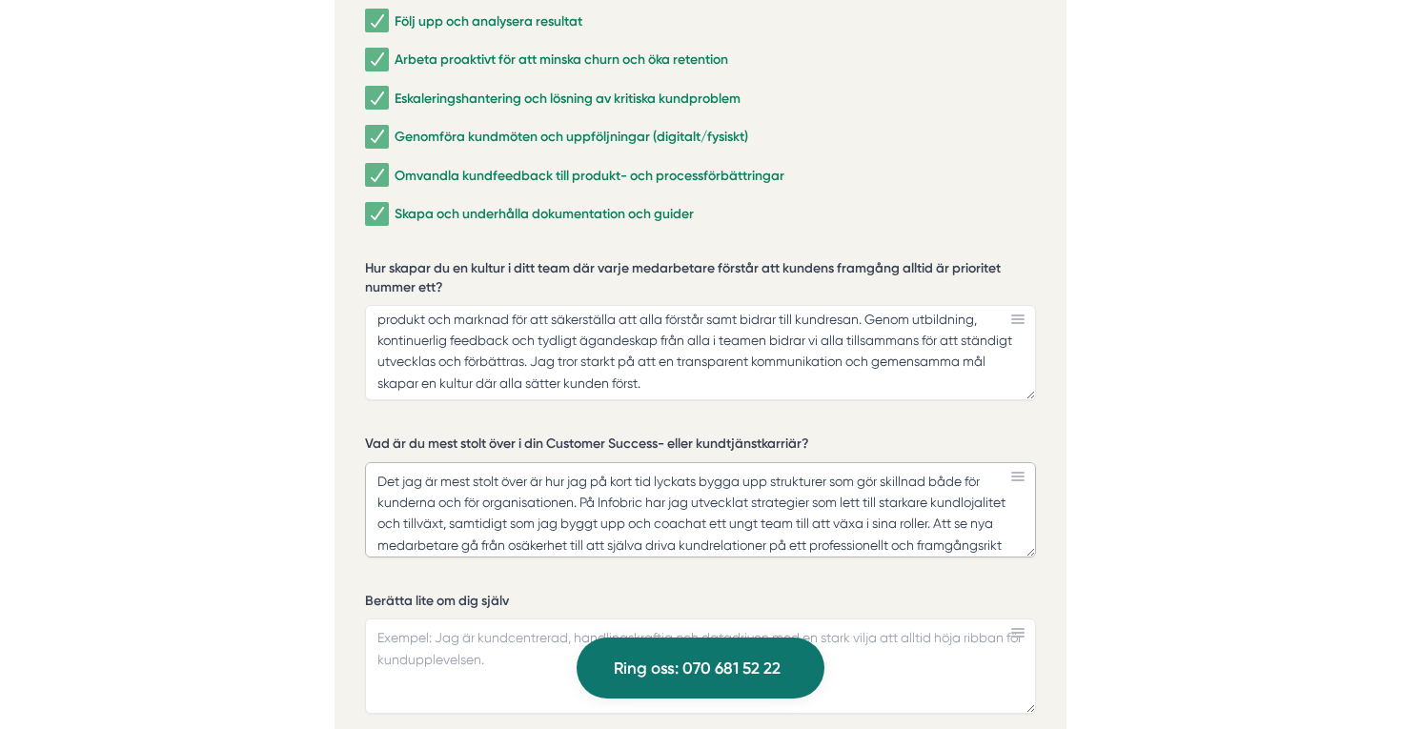
drag, startPoint x: 581, startPoint y: 446, endPoint x: 372, endPoint y: 408, distance: 213.1
click at [372, 462] on textarea "Det jag är mest stolt över är hur jag på kort tid lyckats bygga upp strukturer …" at bounding box center [700, 509] width 671 height 95
click at [579, 462] on textarea "På Infobric har jag utvecklat strategier som lett till starkare kundlojalitet o…" at bounding box center [700, 509] width 671 height 95
click at [755, 462] on textarea "På Infobric har jag utvecklat strategier som lett till starkare kundlojalitet o…" at bounding box center [700, 509] width 671 height 95
drag, startPoint x: 499, startPoint y: 486, endPoint x: 745, endPoint y: 459, distance: 247.3
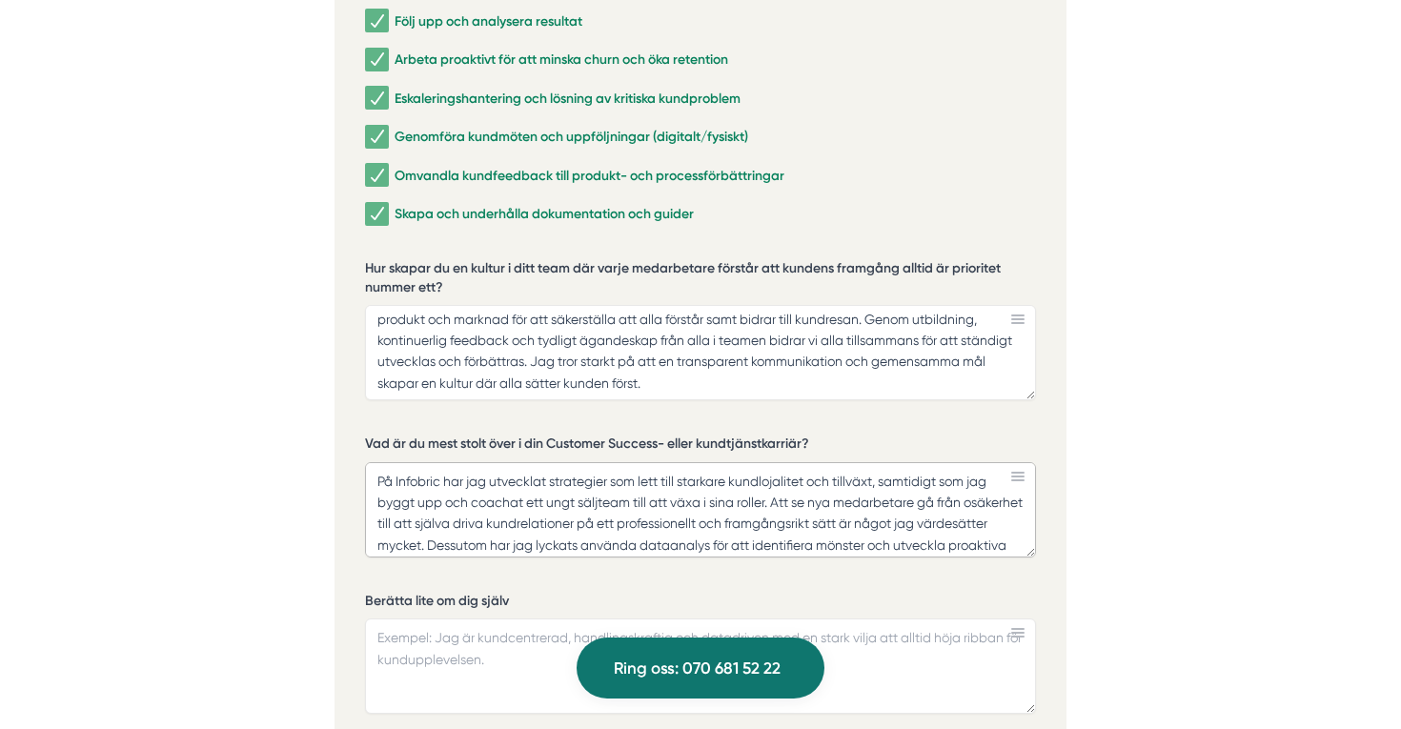
click at [745, 462] on textarea "På Infobric har jag utvecklat strategier som lett till starkare kundlojalitet o…" at bounding box center [700, 509] width 671 height 95
click at [814, 462] on textarea "På Infobric har jag utvecklat strategier som lett till starkare kundlojalitet o…" at bounding box center [700, 509] width 671 height 95
click at [823, 462] on textarea "På Infobric har jag utvecklat strategier som lett till starkare kundlojalitet o…" at bounding box center [700, 509] width 671 height 95
drag, startPoint x: 458, startPoint y: 472, endPoint x: 392, endPoint y: 470, distance: 66.7
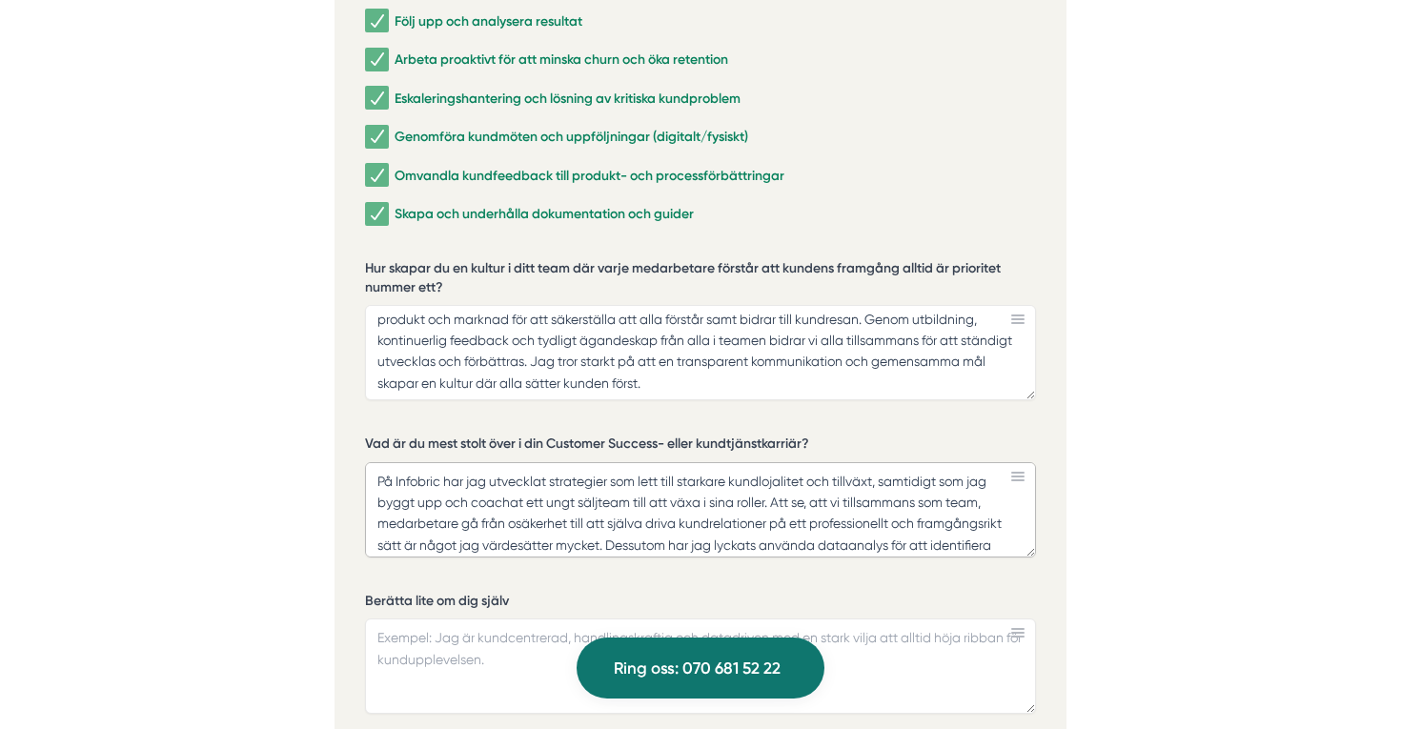
click at [392, 470] on textarea "På Infobric har jag utvecklat strategier som lett till starkare kundlojalitet o…" at bounding box center [700, 509] width 671 height 95
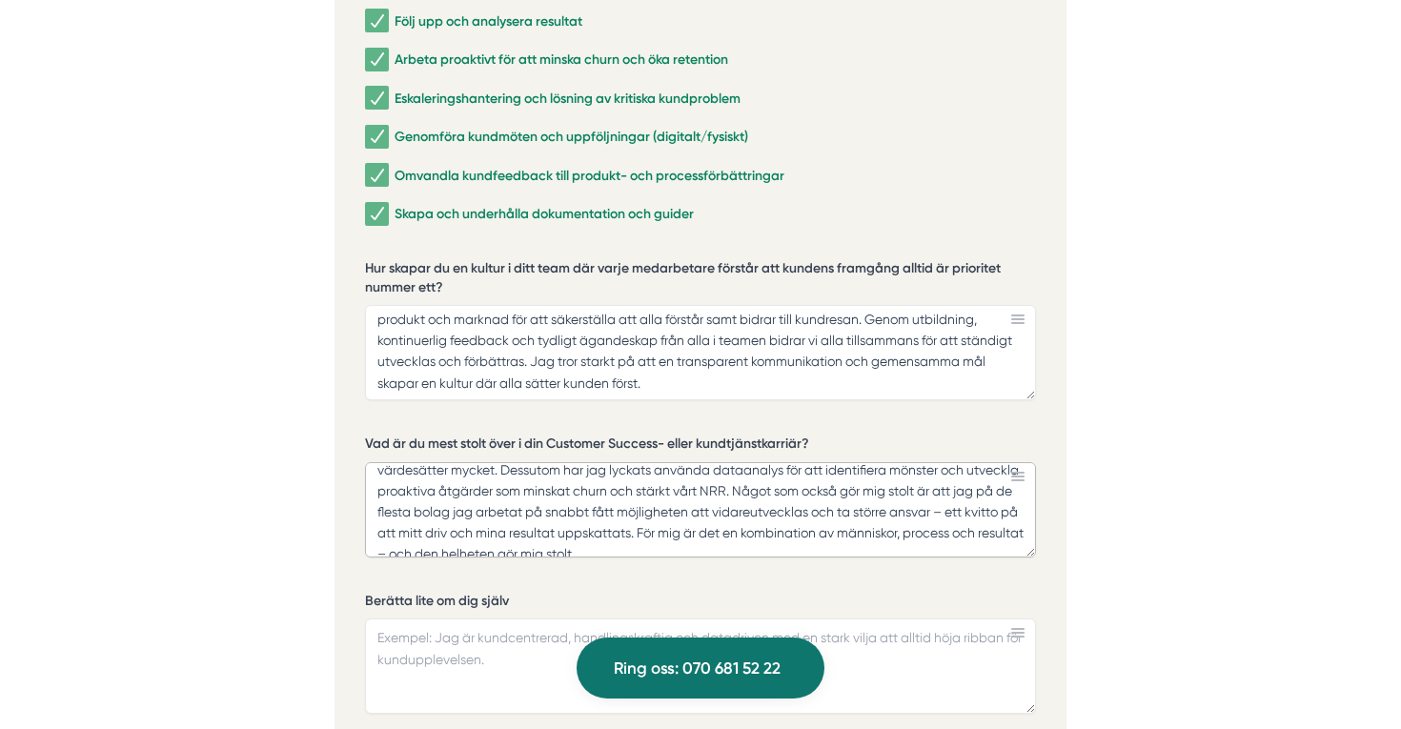
scroll to position [78, 0]
click at [1008, 462] on textarea "På Infobric har jag utvecklat strategier som lett till starkare kundlojalitet o…" at bounding box center [700, 509] width 671 height 95
drag, startPoint x: 670, startPoint y: 492, endPoint x: 697, endPoint y: 466, distance: 37.1
click at [697, 466] on textarea "På Infobric har jag utvecklat strategier som lett till starkare kundlojalitet o…" at bounding box center [700, 509] width 671 height 95
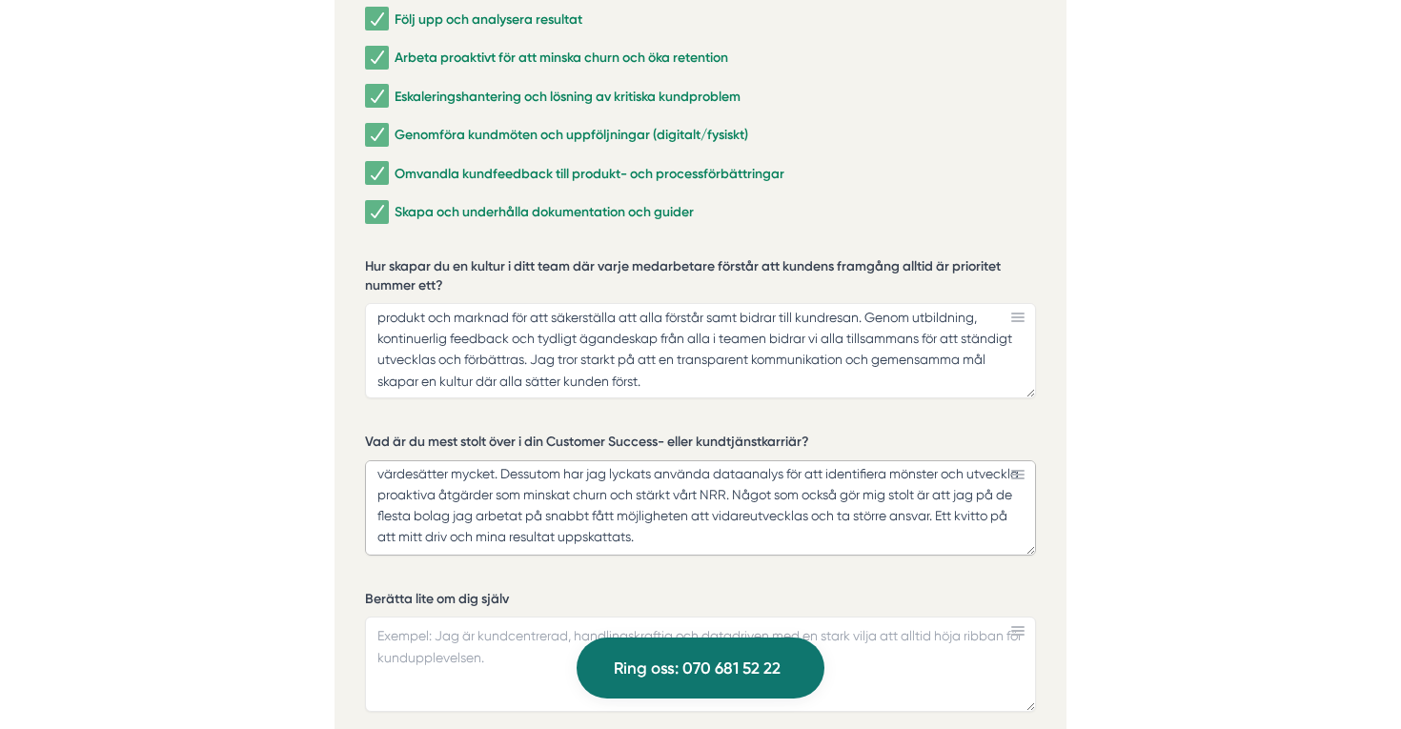
scroll to position [69, 0]
type textarea "På Infobric har jag utvecklat strategier som lett till starkare kundlojalitet o…"
click at [547, 620] on textarea "Berätta lite om dig själv" at bounding box center [700, 664] width 671 height 95
paste textarea "Jag har en bakgrund som spänner från försäljning och projektledning till att [D…"
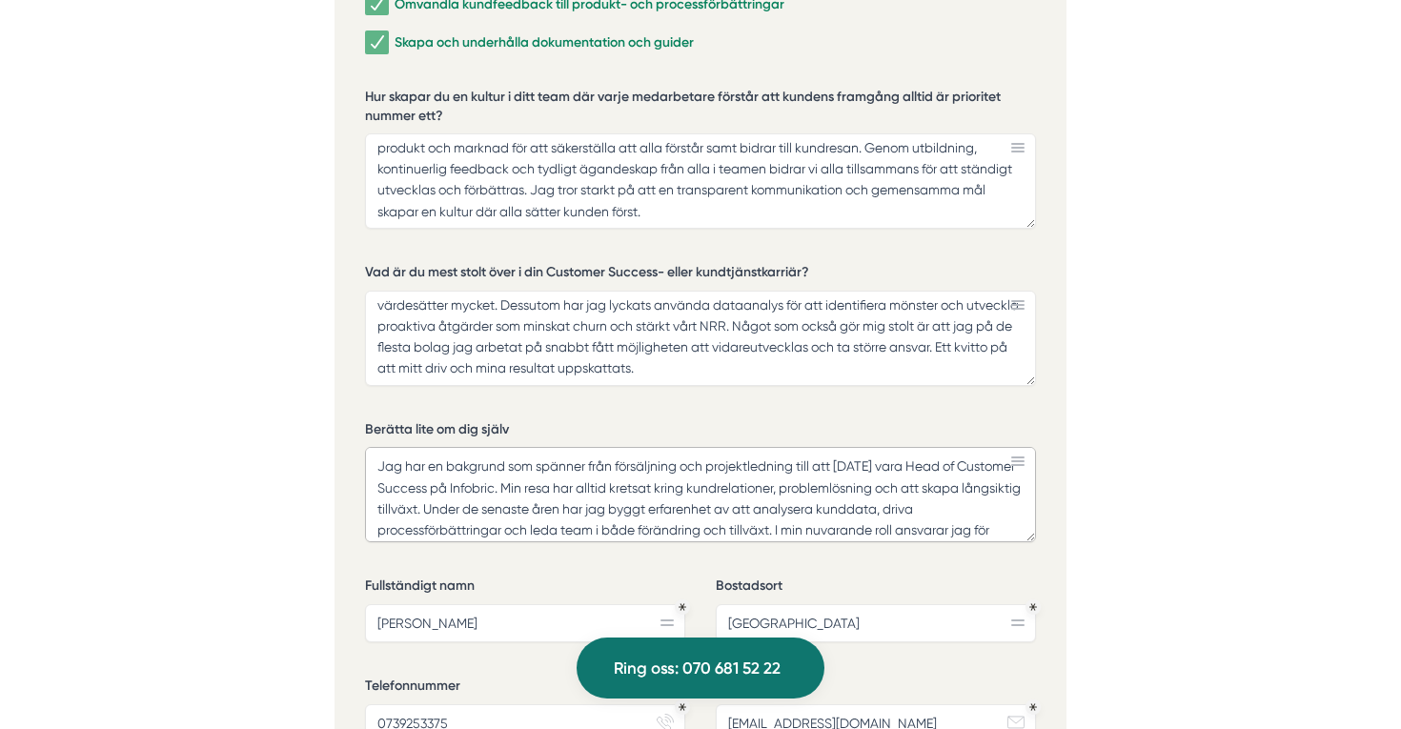
scroll to position [0, 0]
drag, startPoint x: 494, startPoint y: 432, endPoint x: 454, endPoint y: 431, distance: 40.0
click at [454, 447] on textarea "Jag har en bakgrund som spänner från försäljning och projektledning till att [D…" at bounding box center [700, 494] width 671 height 95
click at [924, 447] on textarea "Jag har en bakgrund som spänner från försäljning och projektledning till att [D…" at bounding box center [700, 494] width 671 height 95
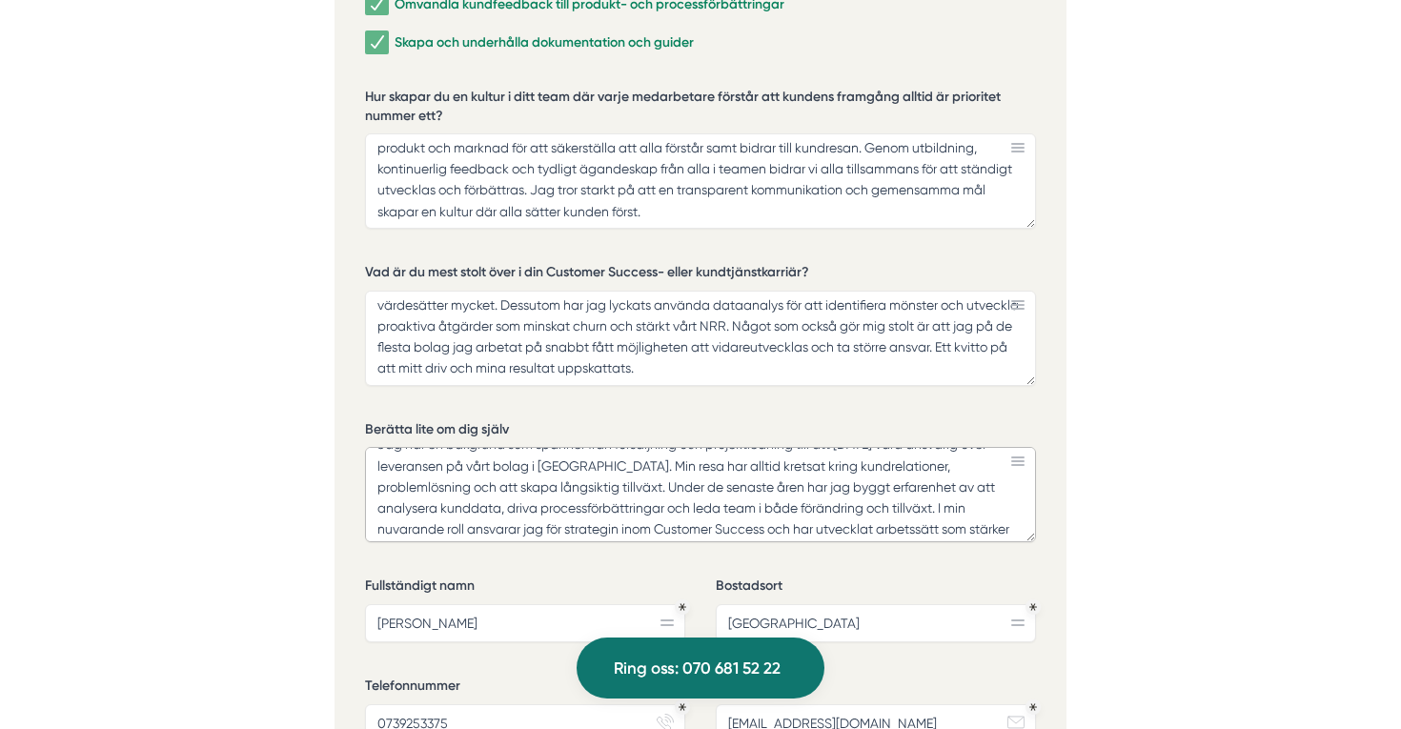
scroll to position [28, 0]
drag, startPoint x: 772, startPoint y: 444, endPoint x: 579, endPoint y: 445, distance: 193.5
click at [579, 447] on textarea "Jag har en bakgrund som spänner från försäljning och projektledning till att [D…" at bounding box center [700, 494] width 671 height 95
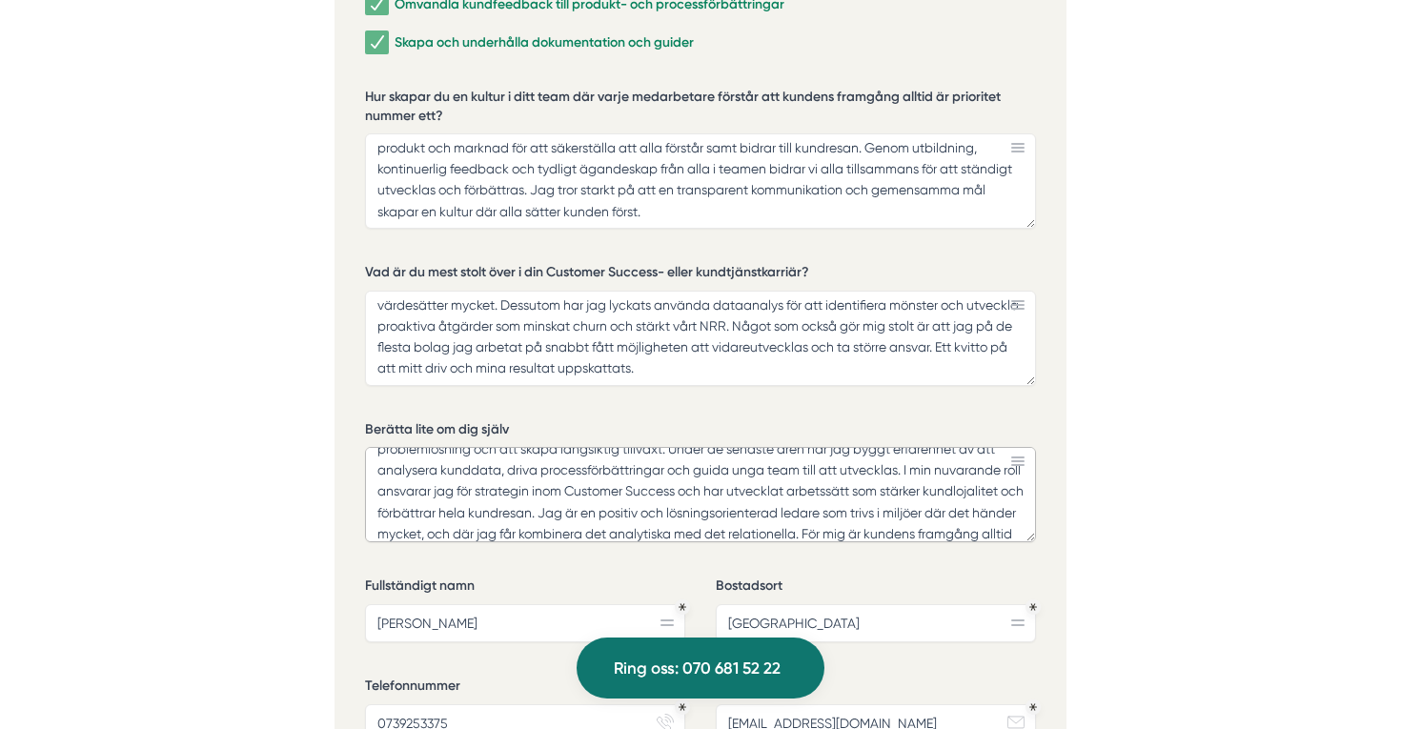
scroll to position [63, 0]
click at [711, 456] on textarea "Jag har en bakgrund som spänner från försäljning och projektledning till att [D…" at bounding box center [700, 494] width 671 height 95
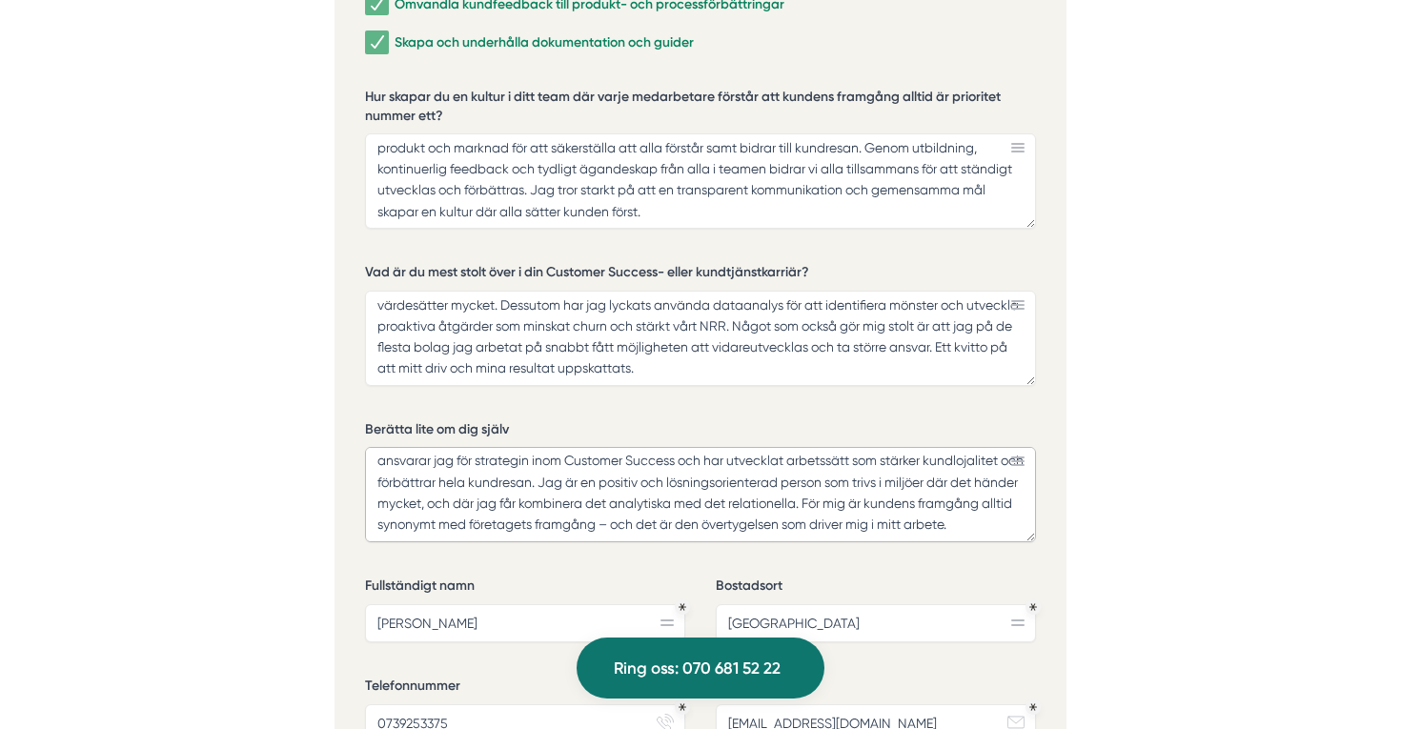
scroll to position [90, 0]
drag, startPoint x: 897, startPoint y: 471, endPoint x: 735, endPoint y: 448, distance: 163.6
click at [735, 448] on textarea "Jag har en bakgrund som spänner från försäljning och projektledning till att [D…" at bounding box center [700, 494] width 671 height 95
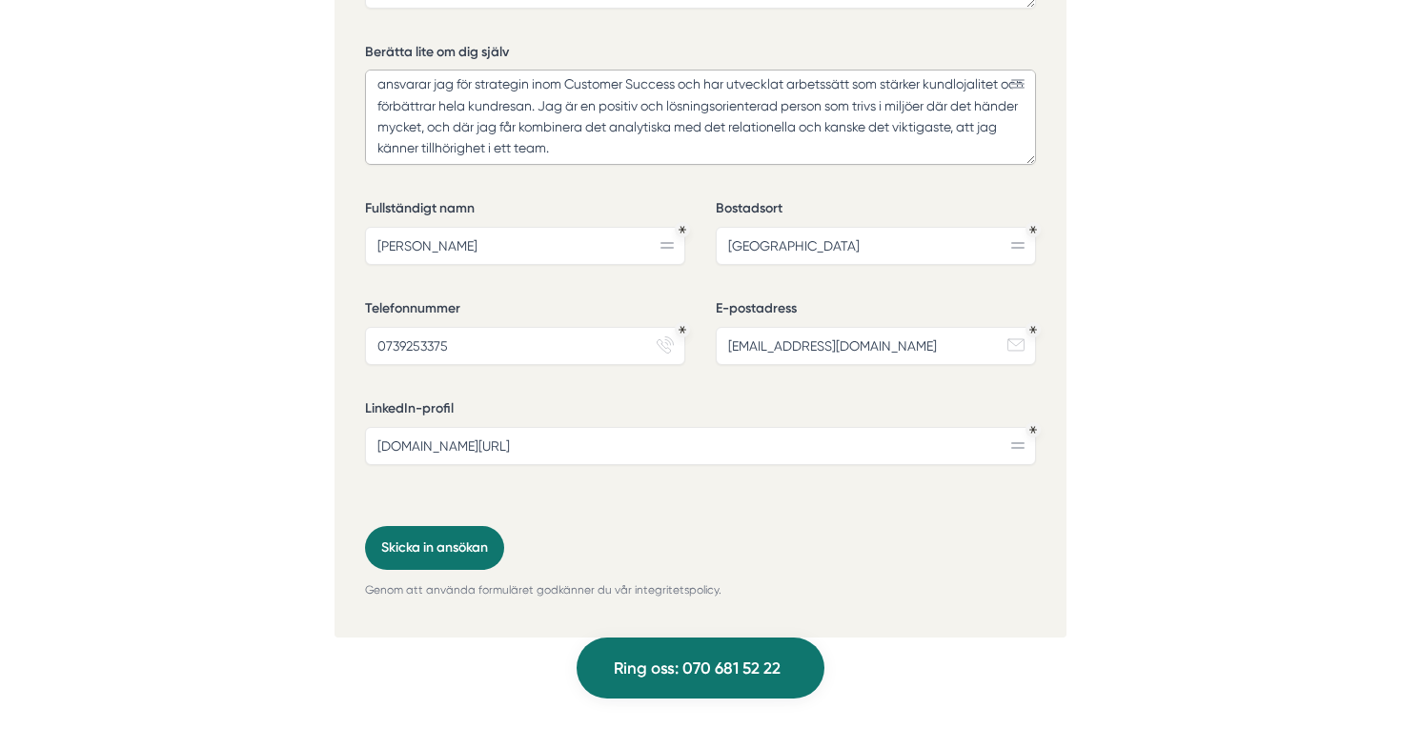
scroll to position [4999, 0]
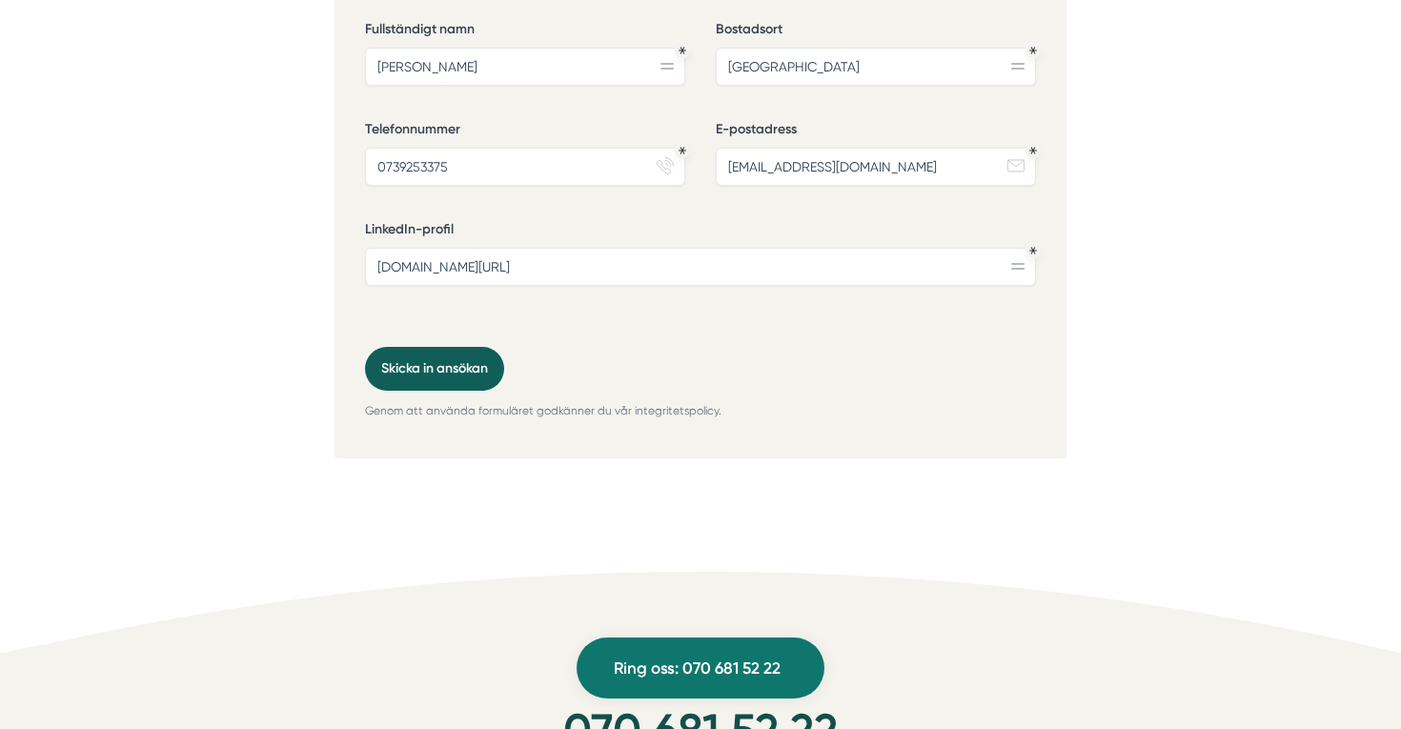
type textarea "Jag har en bakgrund som spänner från försäljning och projektledning till att [D…"
click at [448, 347] on button "Skicka in ansökan" at bounding box center [434, 369] width 139 height 44
